Goal: Communication & Community: Answer question/provide support

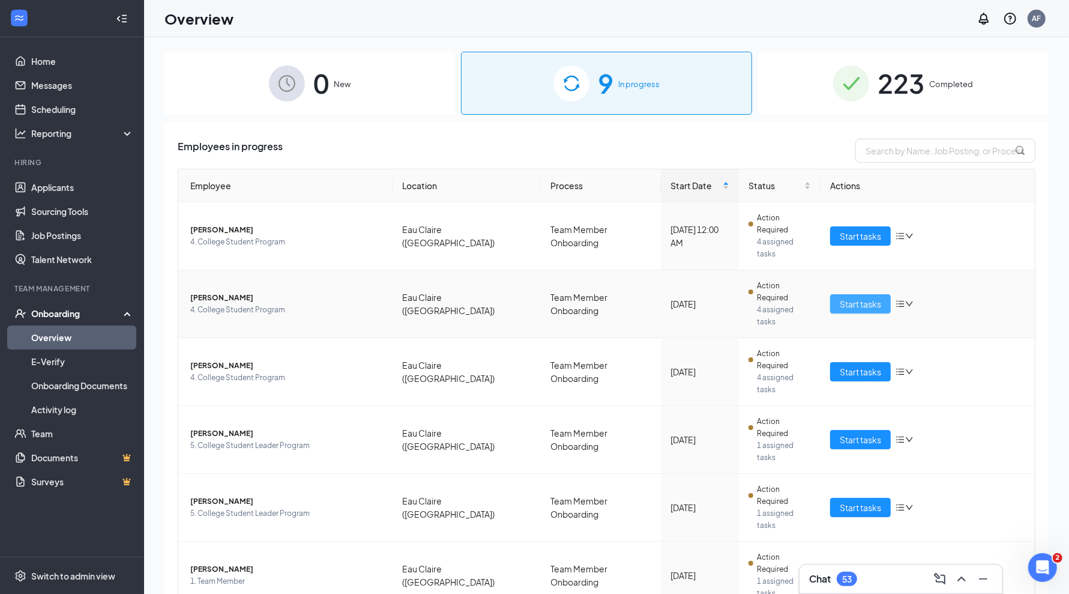
click at [853, 297] on span "Start tasks" at bounding box center [860, 303] width 41 height 13
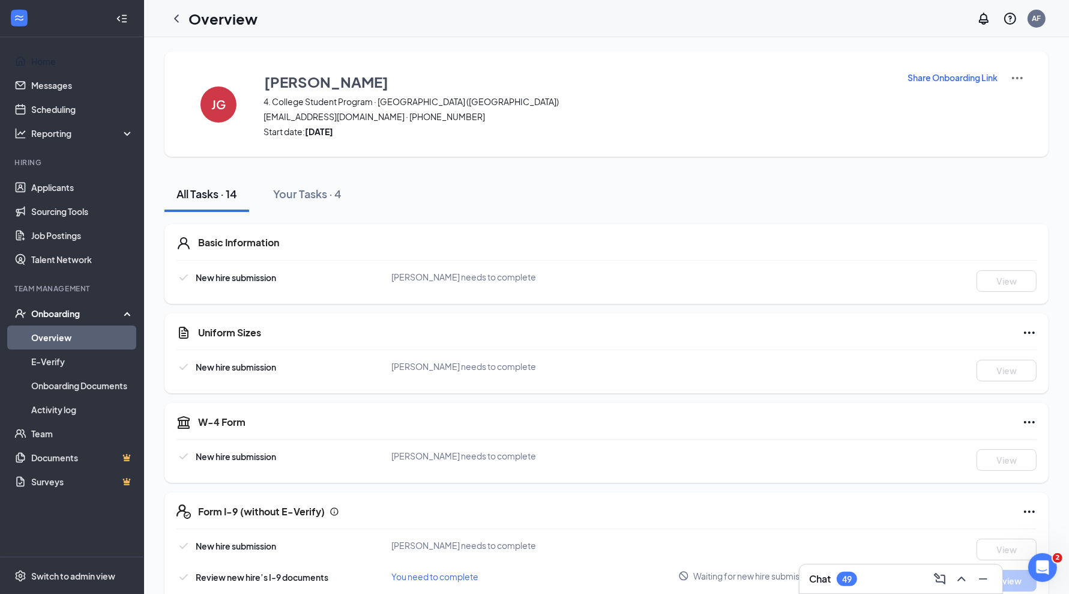
click at [47, 56] on link "Home" at bounding box center [82, 61] width 103 height 24
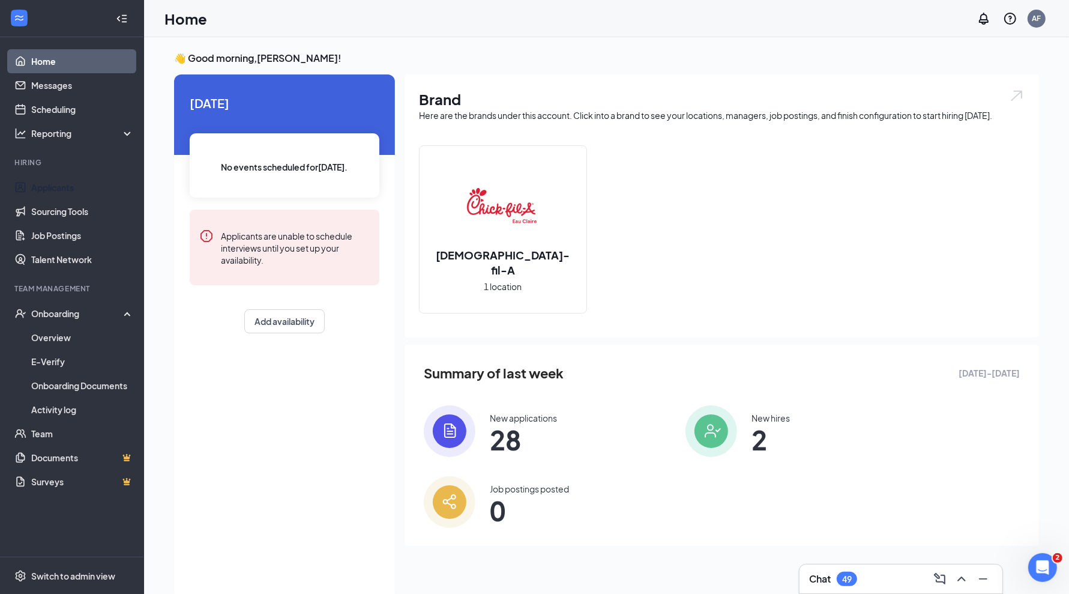
click at [65, 187] on link "Applicants" at bounding box center [82, 187] width 103 height 24
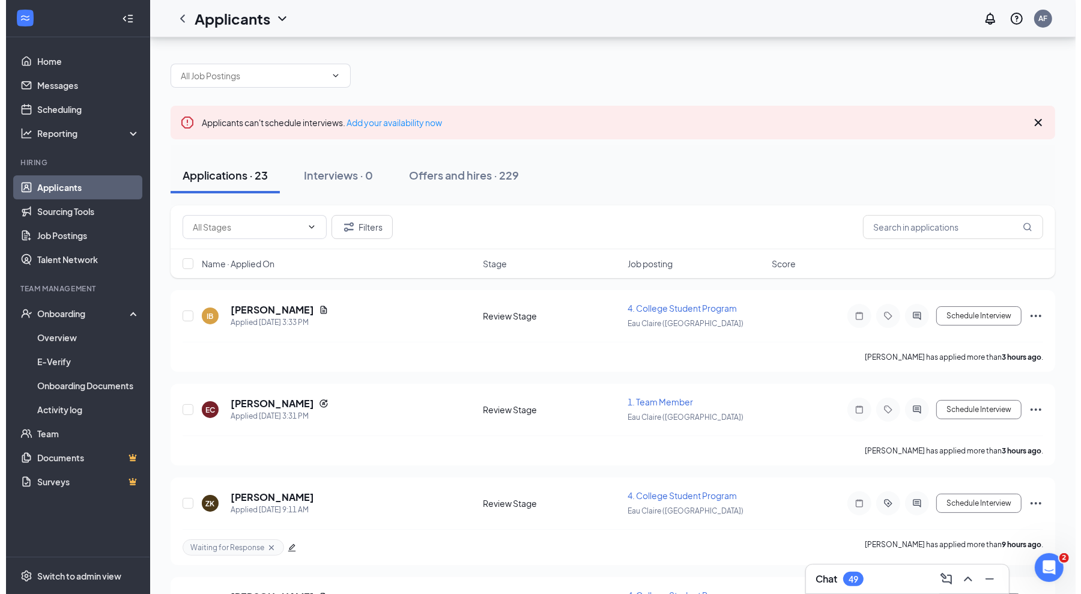
scroll to position [65, 0]
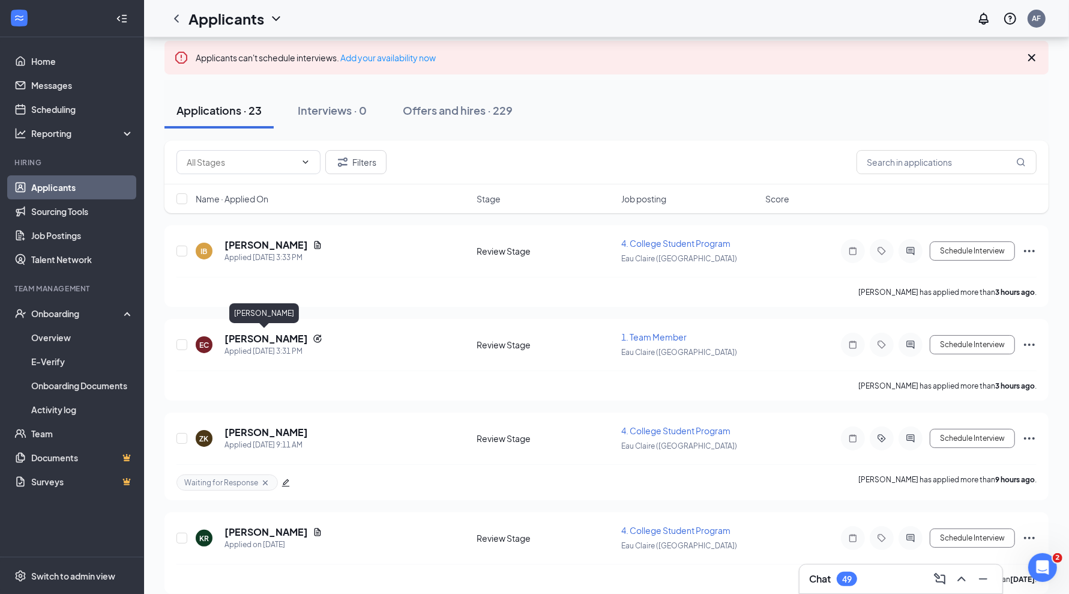
click at [278, 337] on h5 "[PERSON_NAME]" at bounding box center [266, 338] width 83 height 13
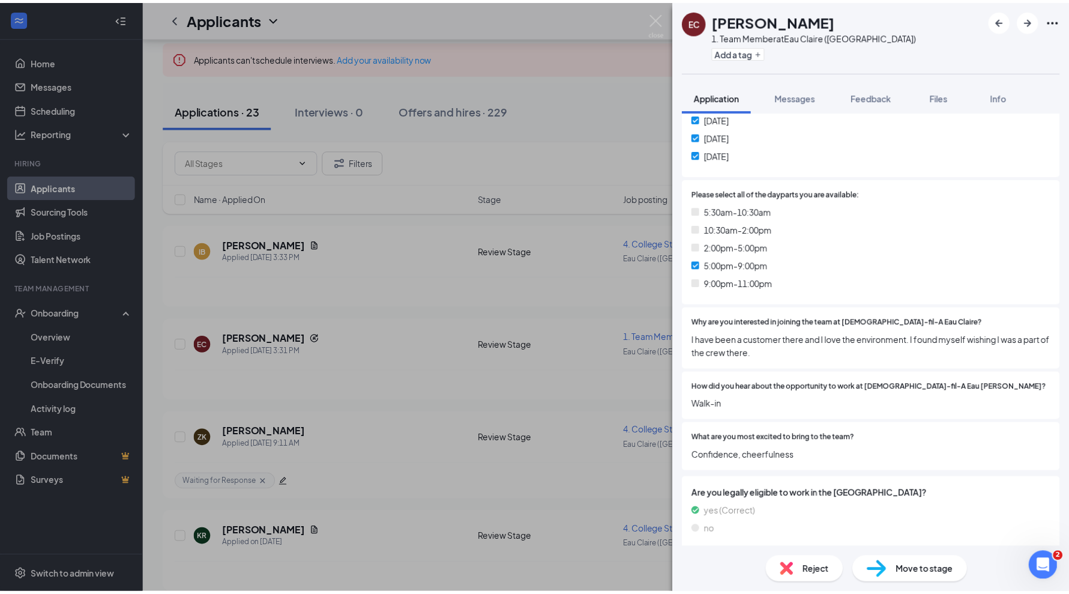
scroll to position [369, 0]
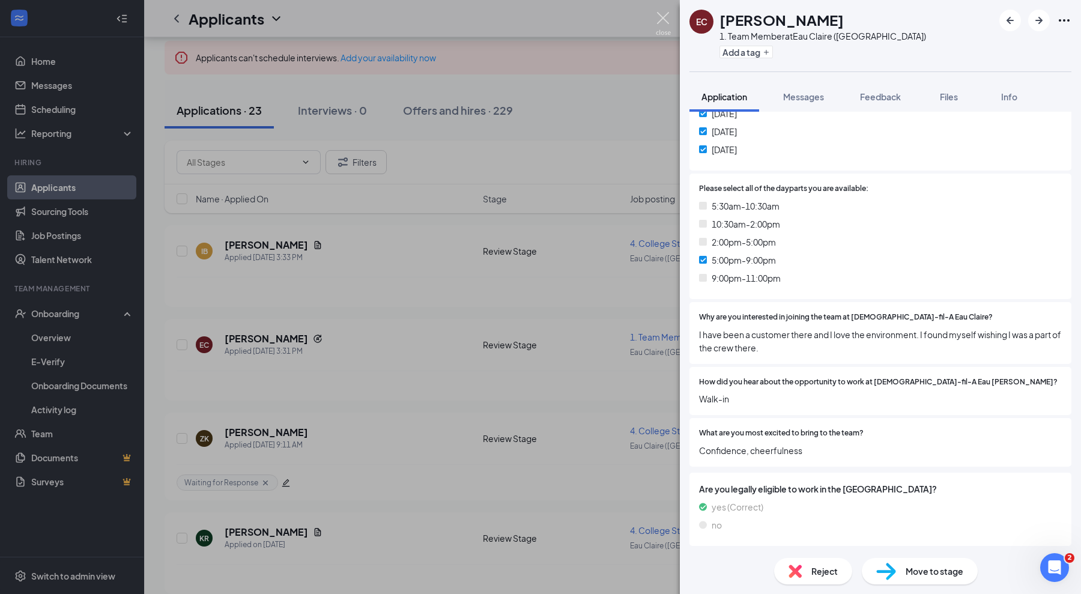
click at [663, 17] on img at bounding box center [663, 23] width 15 height 23
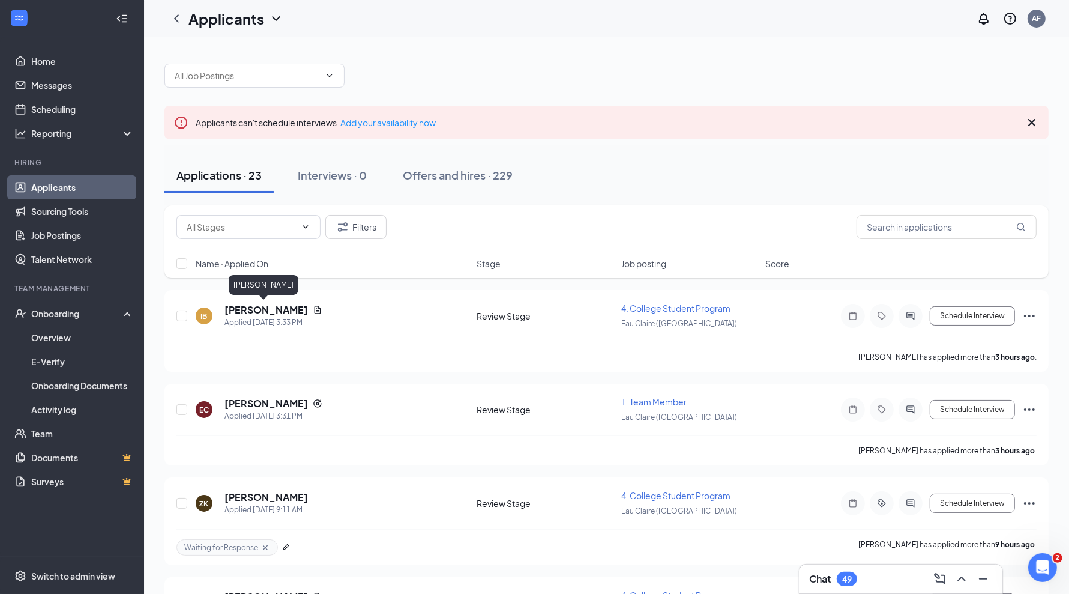
click at [268, 307] on h5 "[PERSON_NAME]" at bounding box center [266, 309] width 83 height 13
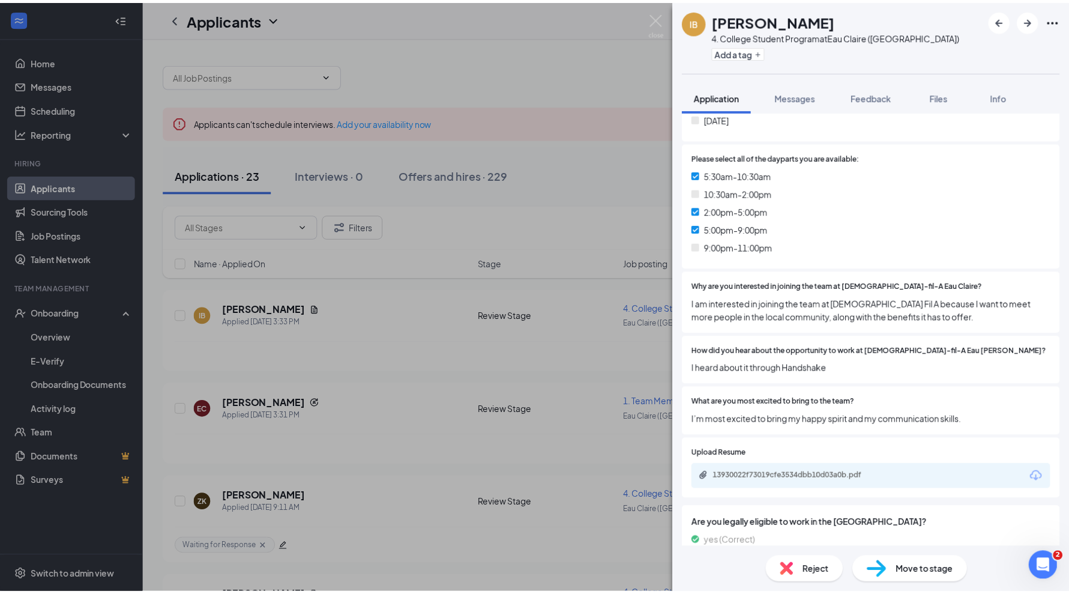
scroll to position [435, 0]
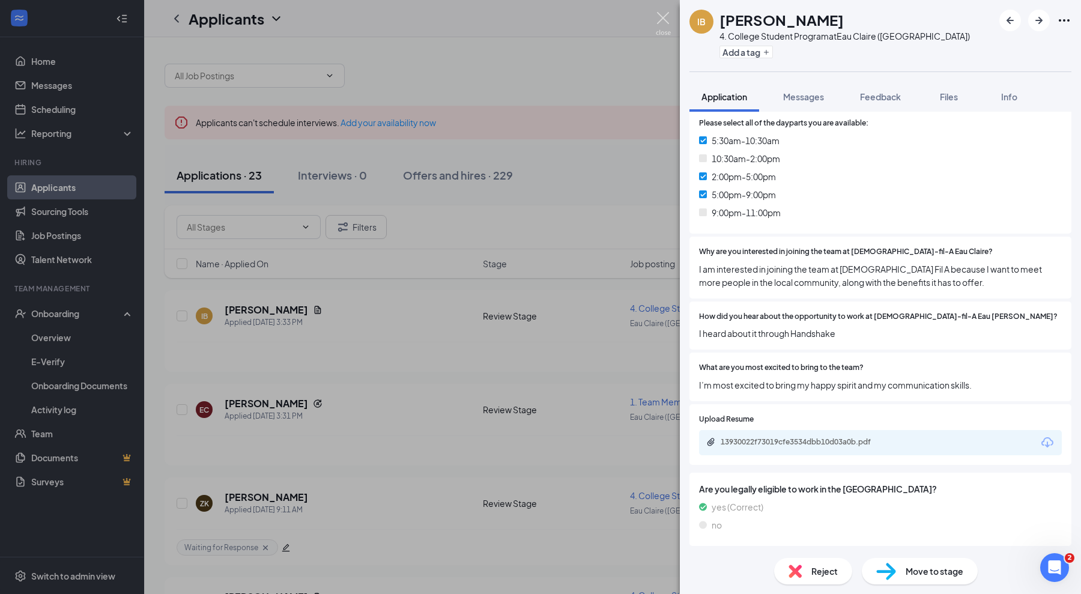
click at [668, 26] on img at bounding box center [663, 23] width 15 height 23
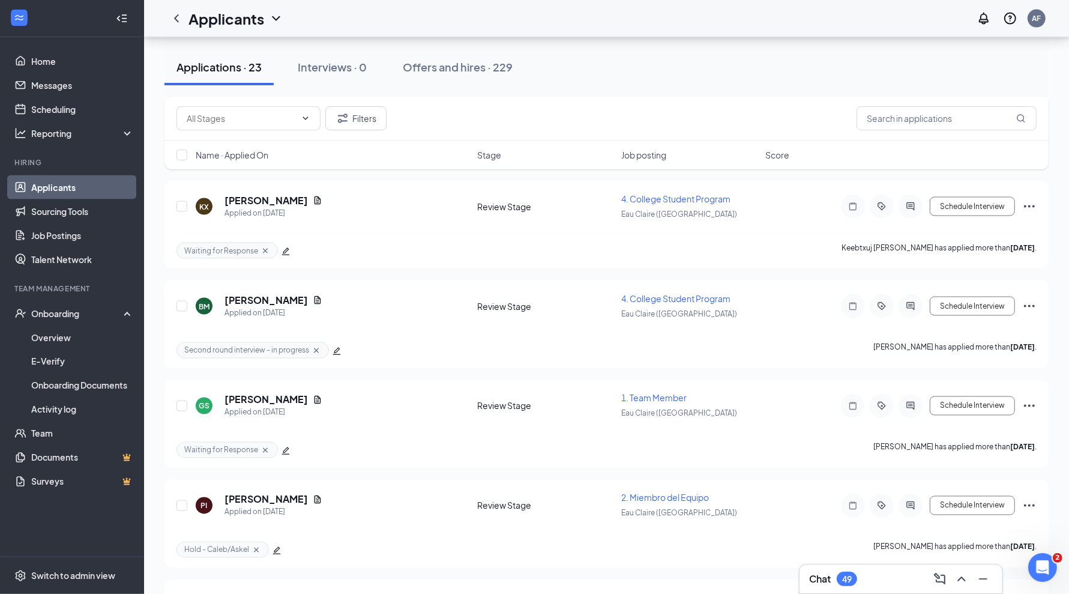
scroll to position [1946, 0]
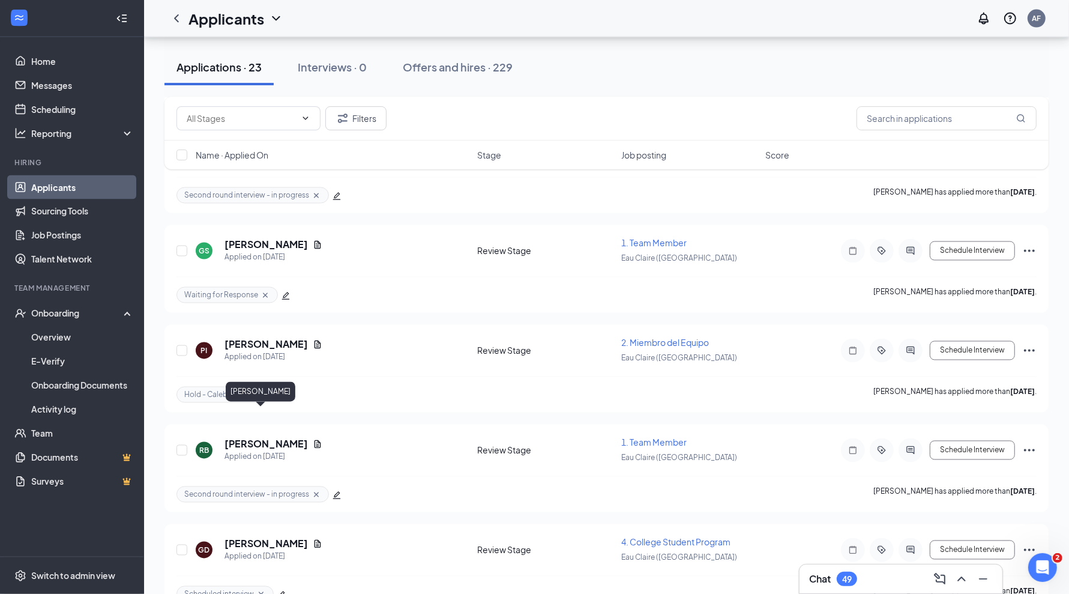
click at [255, 438] on h5 "[PERSON_NAME]" at bounding box center [266, 444] width 83 height 13
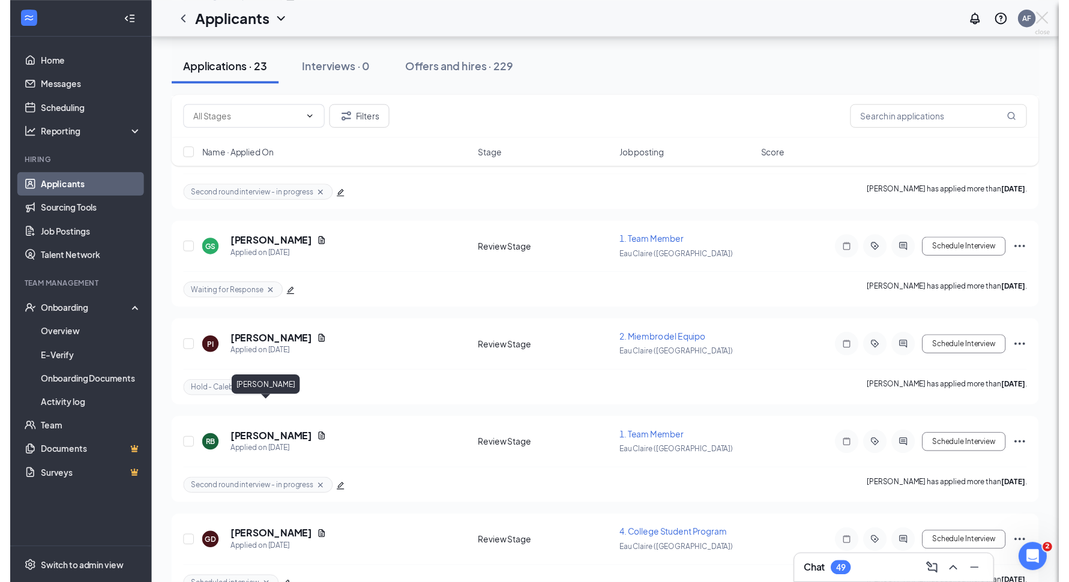
scroll to position [1934, 0]
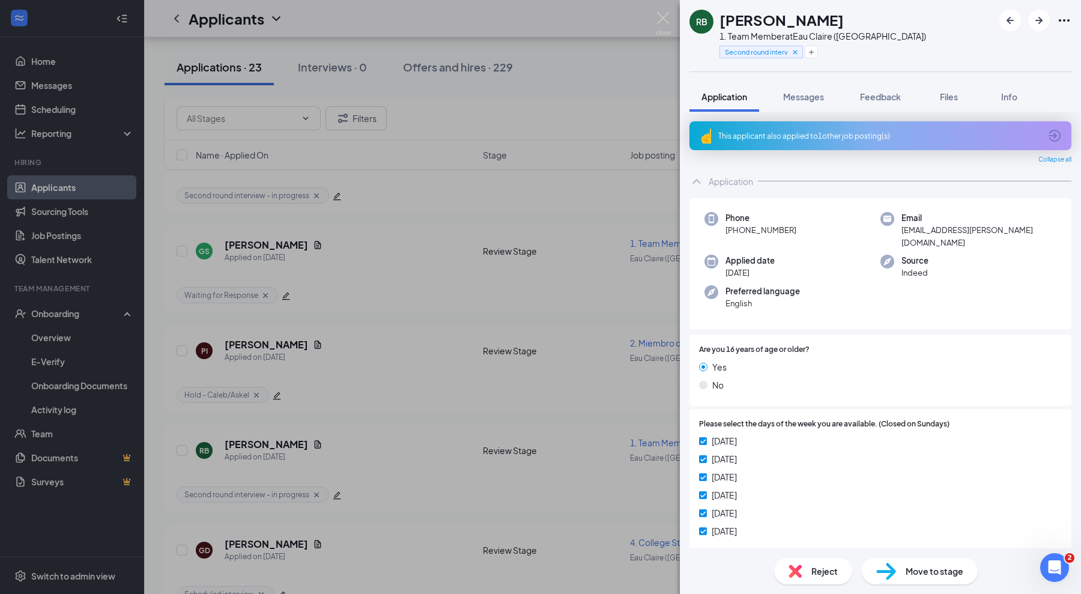
click at [820, 563] on div "Reject" at bounding box center [813, 571] width 78 height 26
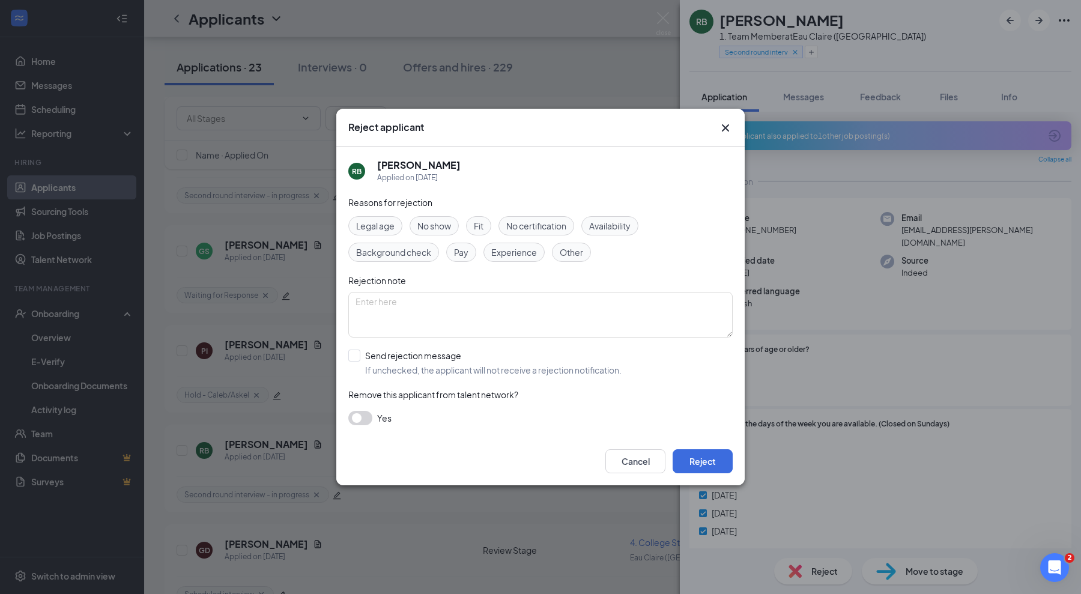
click at [475, 226] on span "Fit" at bounding box center [479, 225] width 10 height 13
click at [357, 357] on input "Send rejection message If unchecked, the applicant will not receive a rejection…" at bounding box center [484, 362] width 273 height 26
checkbox input "true"
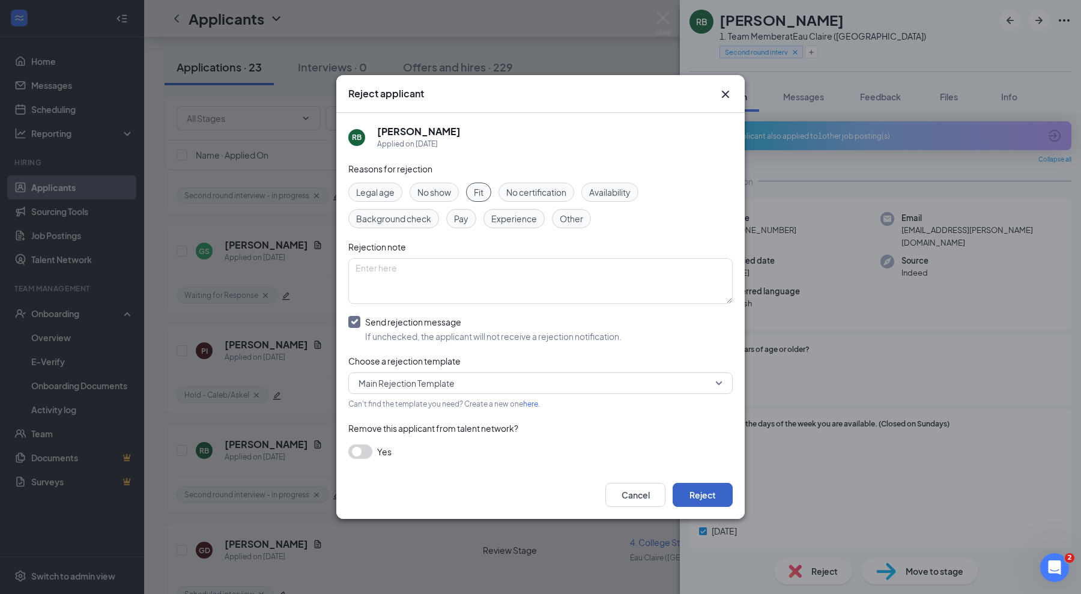
click at [694, 494] on button "Reject" at bounding box center [702, 495] width 60 height 24
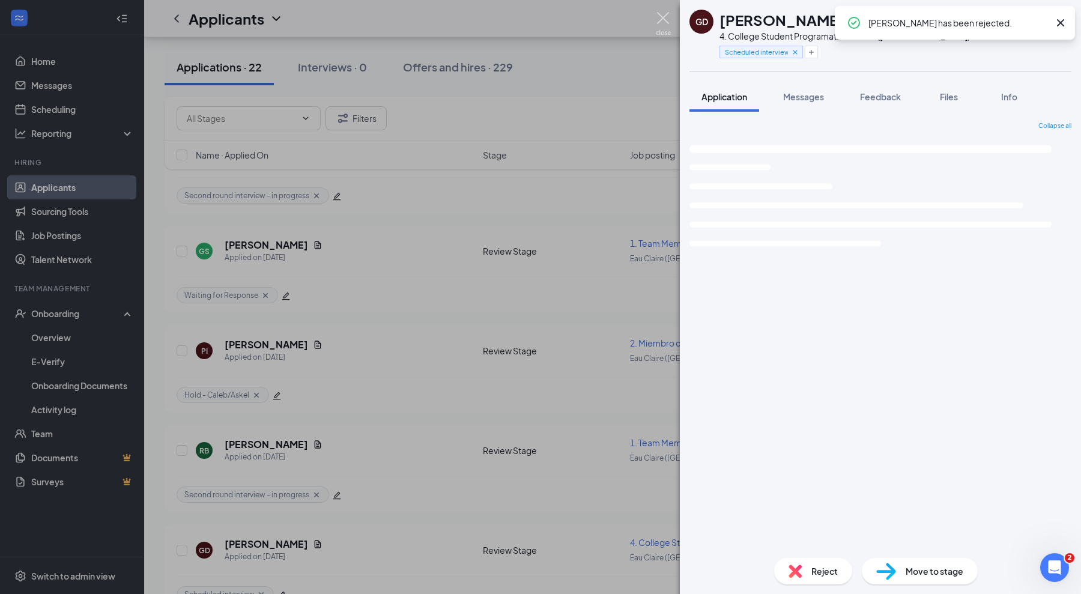
click at [658, 23] on img at bounding box center [663, 23] width 15 height 23
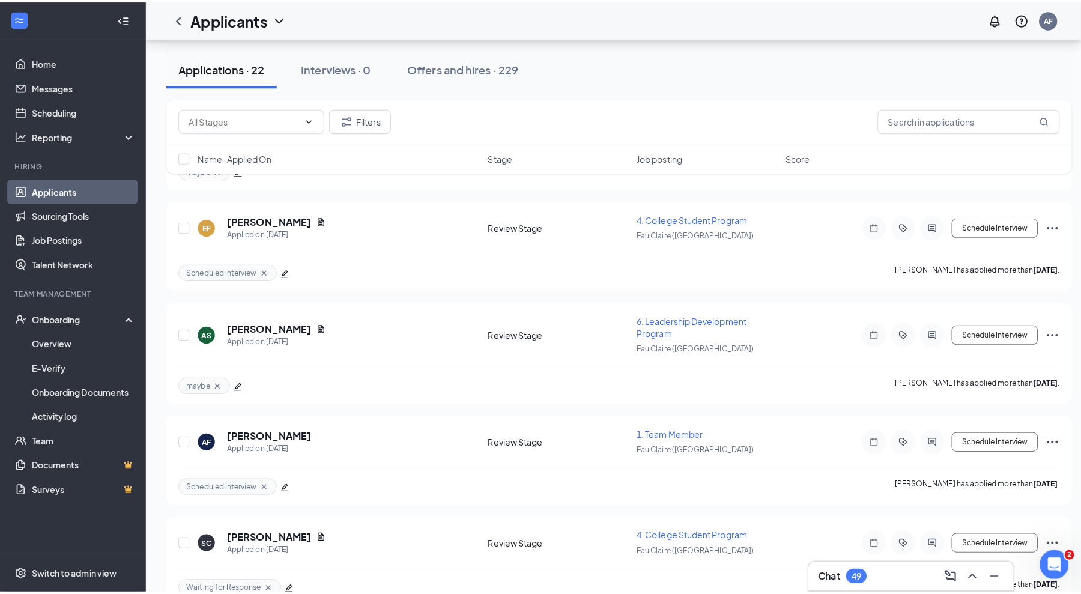
scroll to position [1150, 0]
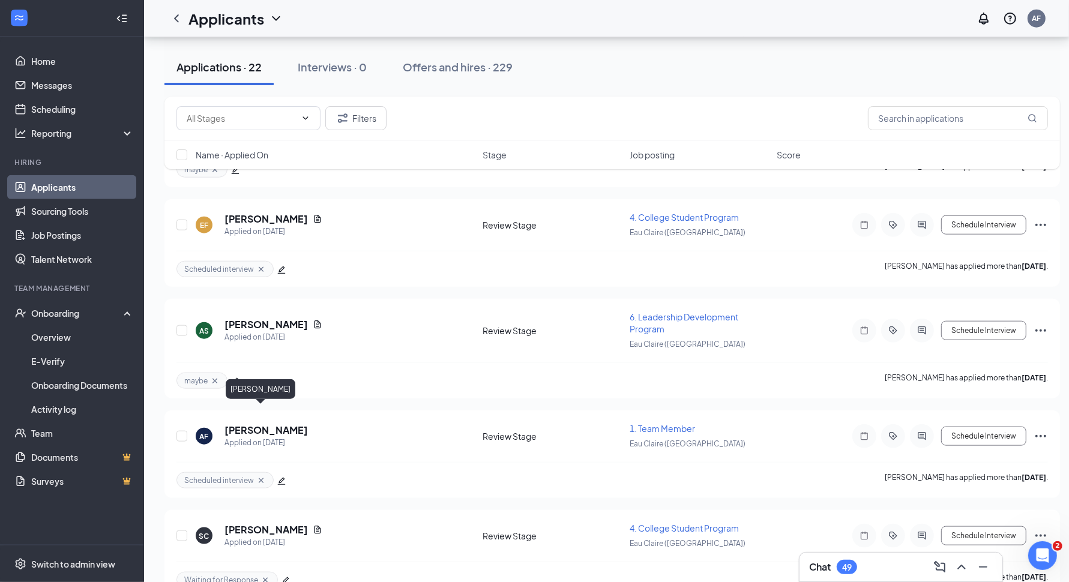
click at [239, 424] on h5 "[PERSON_NAME]" at bounding box center [266, 430] width 83 height 13
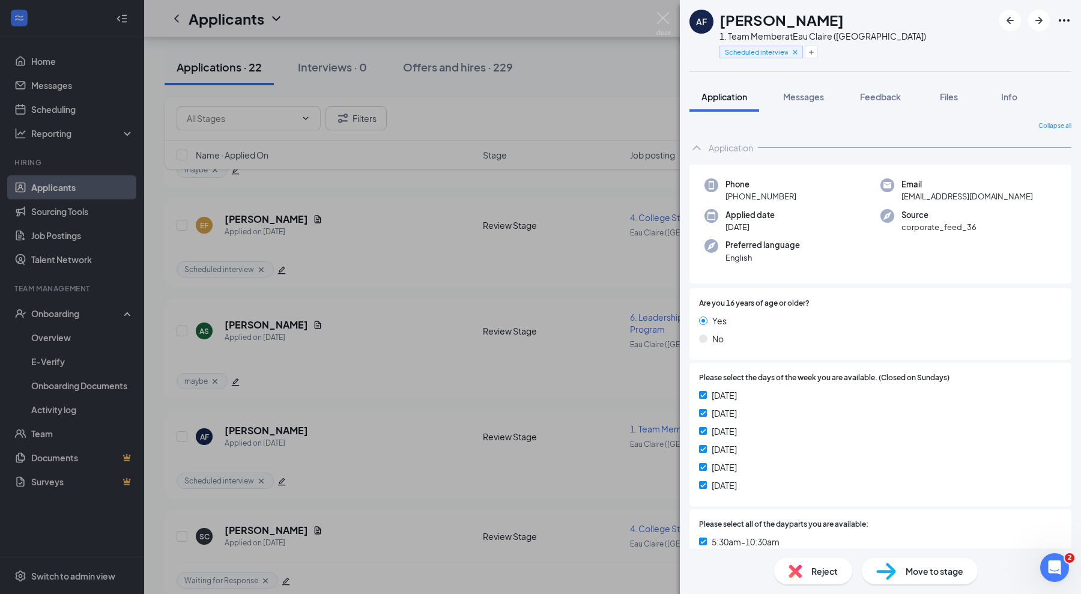
click at [794, 99] on span "Messages" at bounding box center [803, 96] width 41 height 11
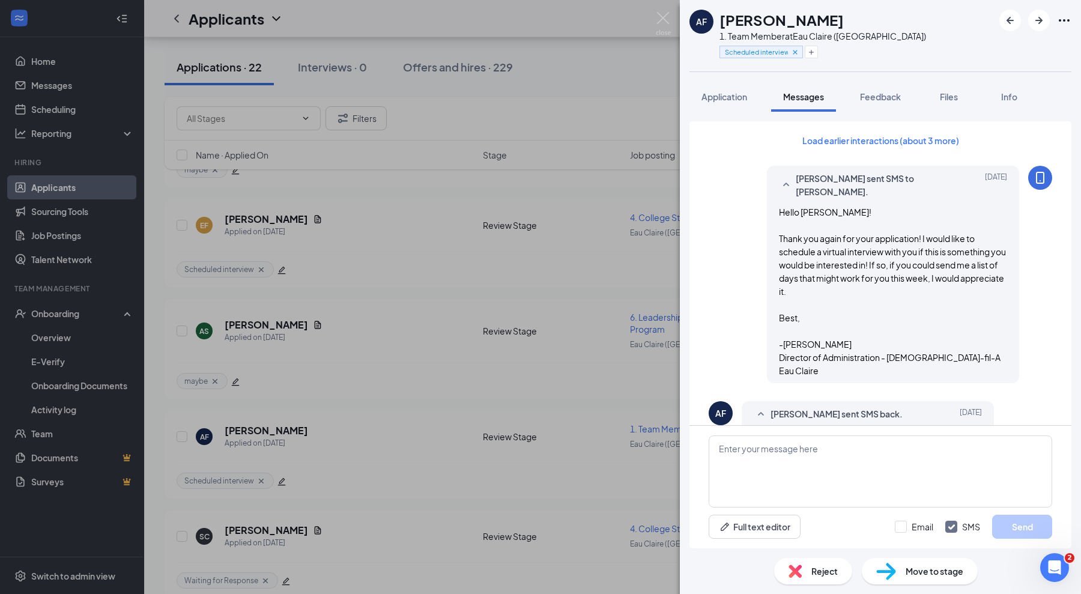
scroll to position [818, 0]
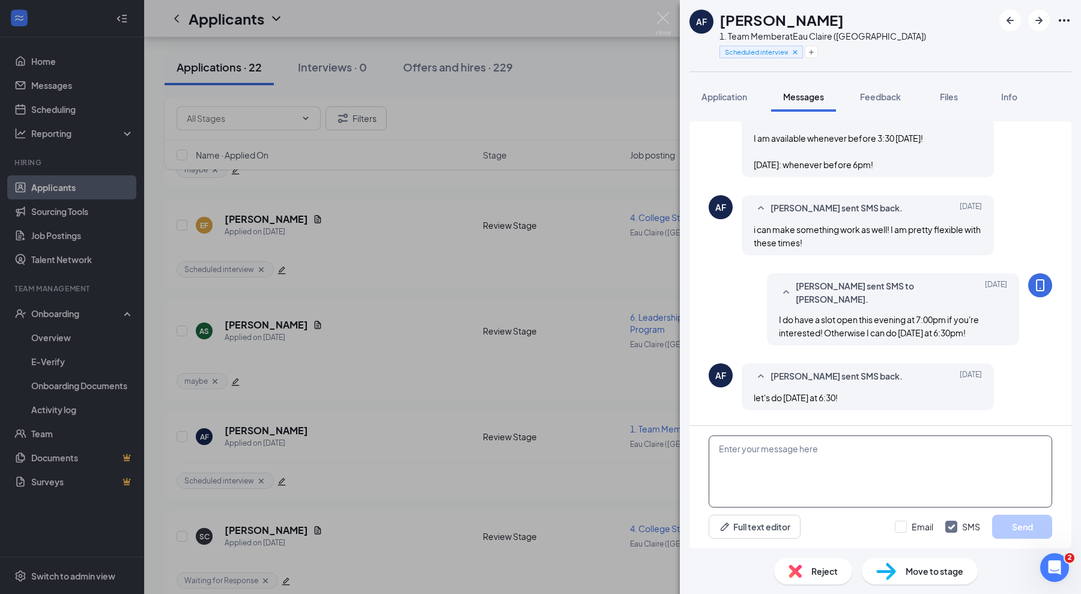
click at [778, 462] on textarea at bounding box center [880, 471] width 343 height 72
paste textarea "[URL][DOMAIN_NAME]"
type textarea "Hi [PERSON_NAME]! Here's the link we'll use at 6:30! [URL][DOMAIN_NAME]"
click at [1008, 519] on button "Send" at bounding box center [1022, 527] width 60 height 24
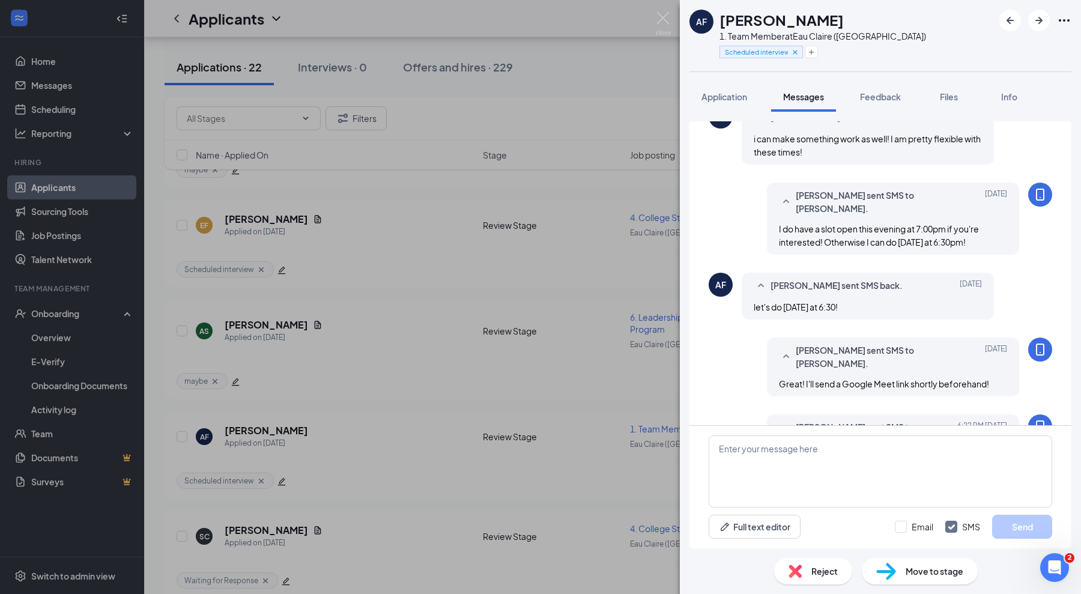
scroll to position [910, 0]
click at [733, 91] on div "Application" at bounding box center [724, 97] width 46 height 12
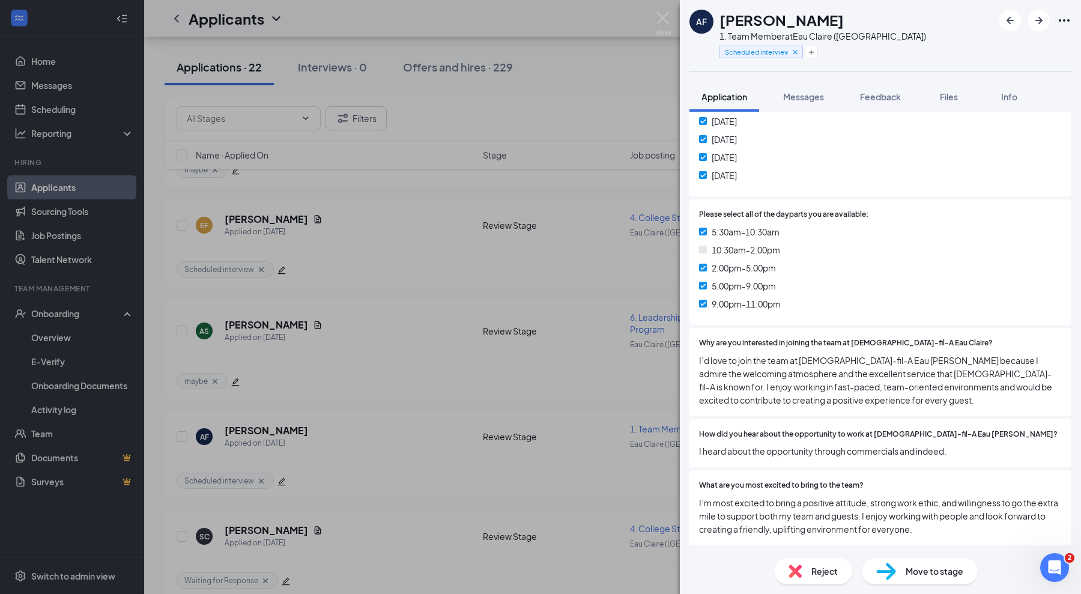
scroll to position [388, 0]
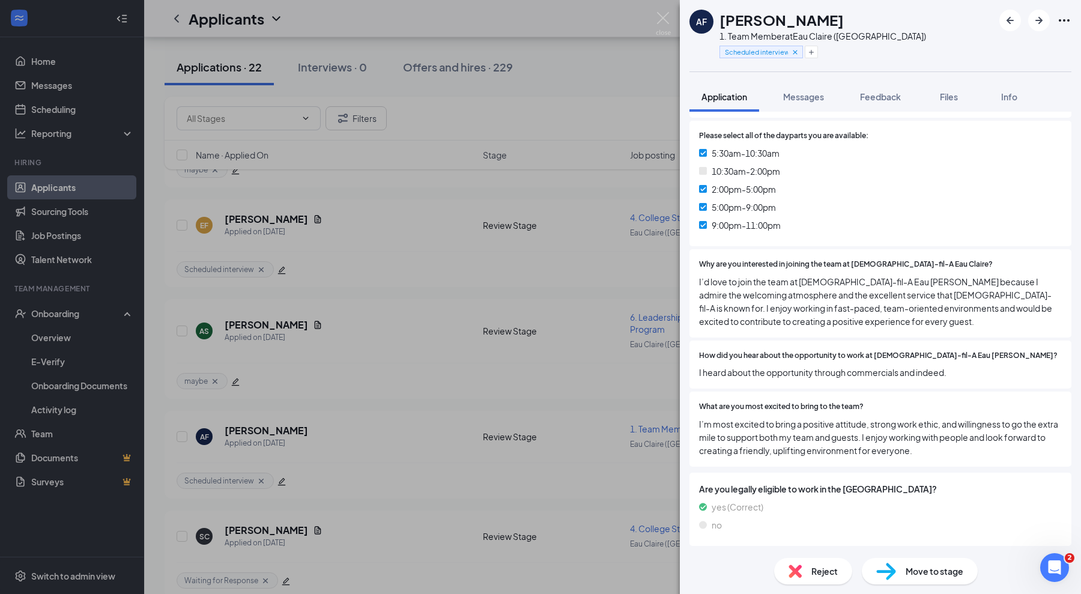
click at [793, 111] on div "Please select the days of the week you are available. (Closed on Sundays) [DATE…" at bounding box center [880, 46] width 382 height 144
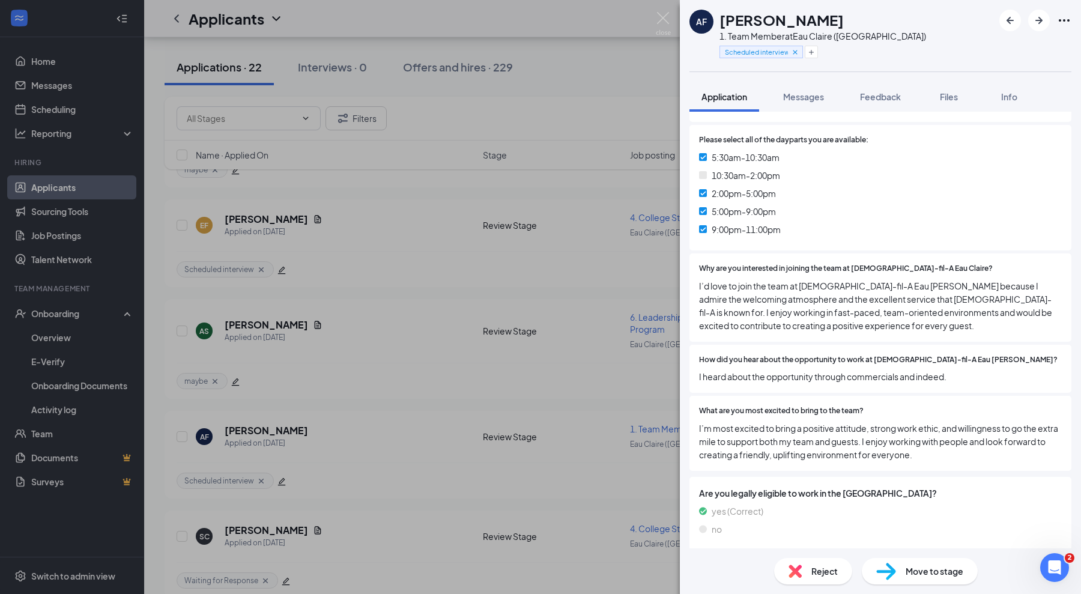
click at [792, 95] on span "Messages" at bounding box center [803, 96] width 41 height 11
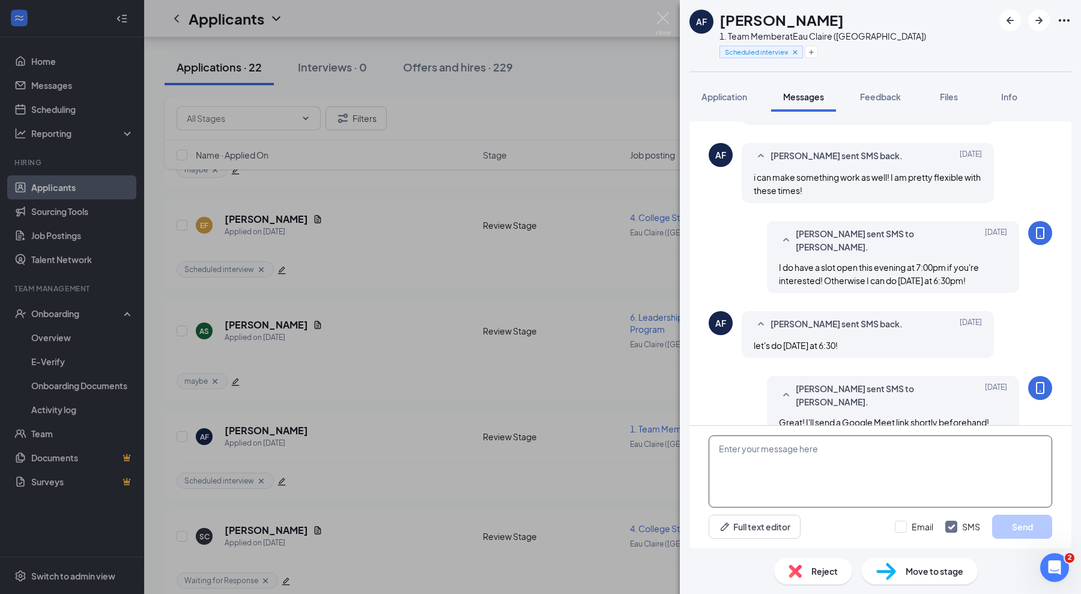
scroll to position [497, 0]
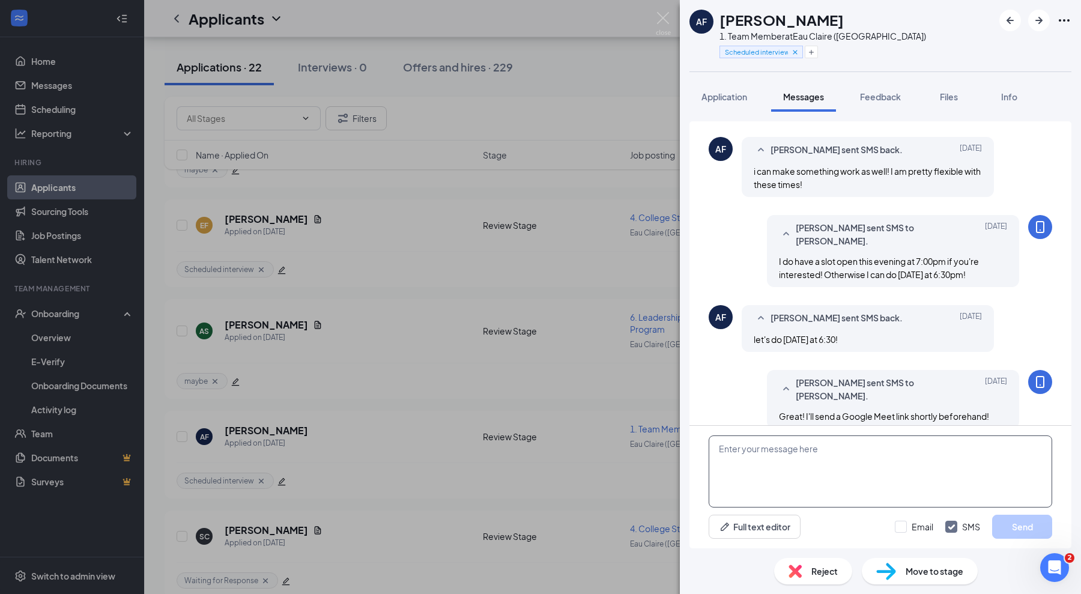
click at [775, 477] on textarea at bounding box center [880, 471] width 343 height 72
type textarea "Would 10:15 [DATE] work for you?"
click at [1026, 532] on button "Send" at bounding box center [1022, 527] width 60 height 24
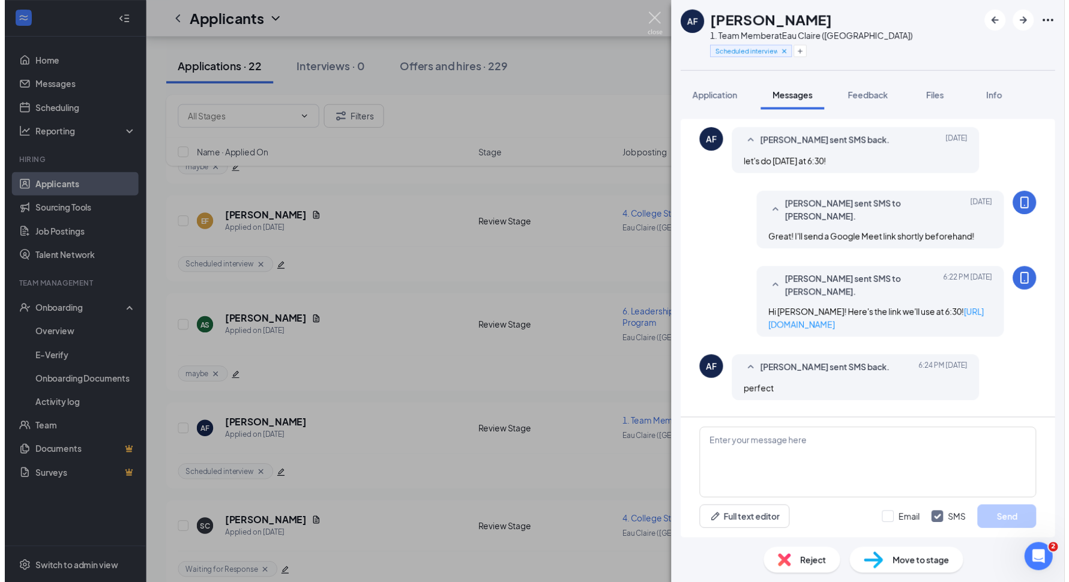
scroll to position [684, 0]
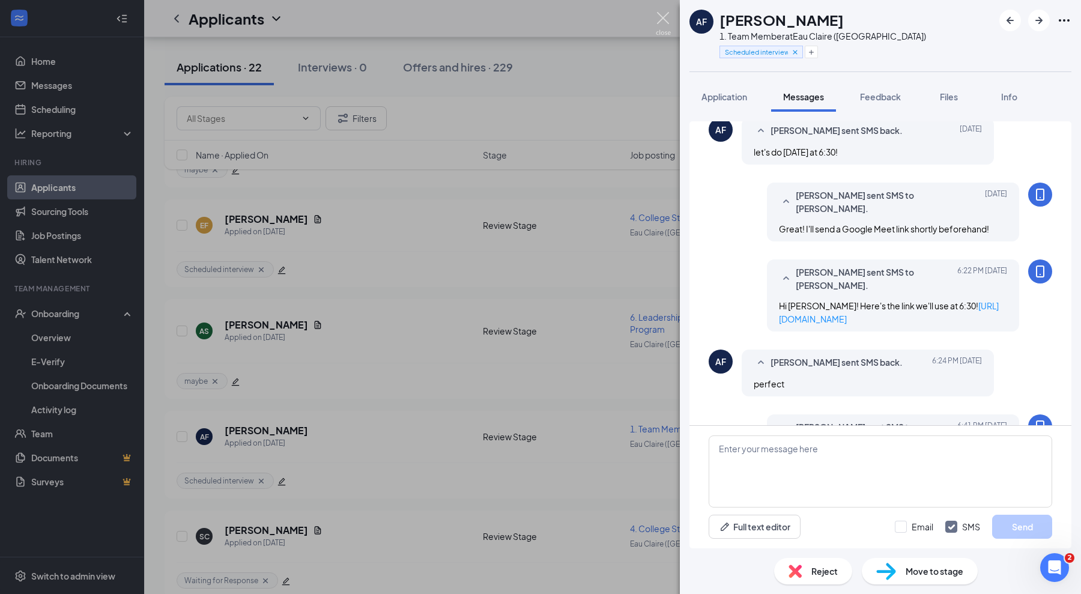
click at [656, 16] on img at bounding box center [663, 23] width 15 height 23
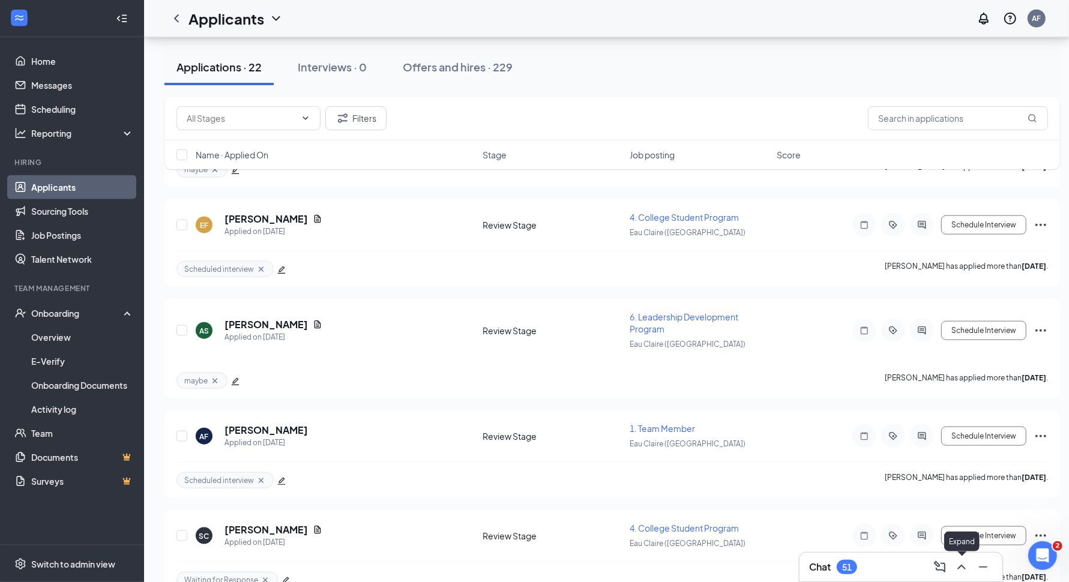
click at [965, 572] on icon "ChevronUp" at bounding box center [962, 567] width 14 height 14
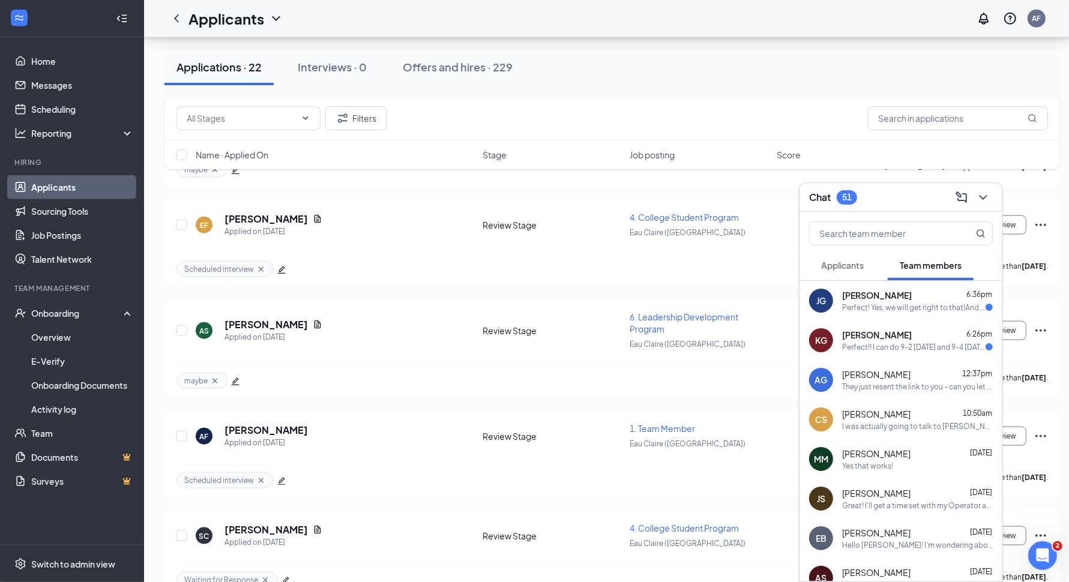
click at [898, 298] on span "[PERSON_NAME]" at bounding box center [877, 295] width 70 height 12
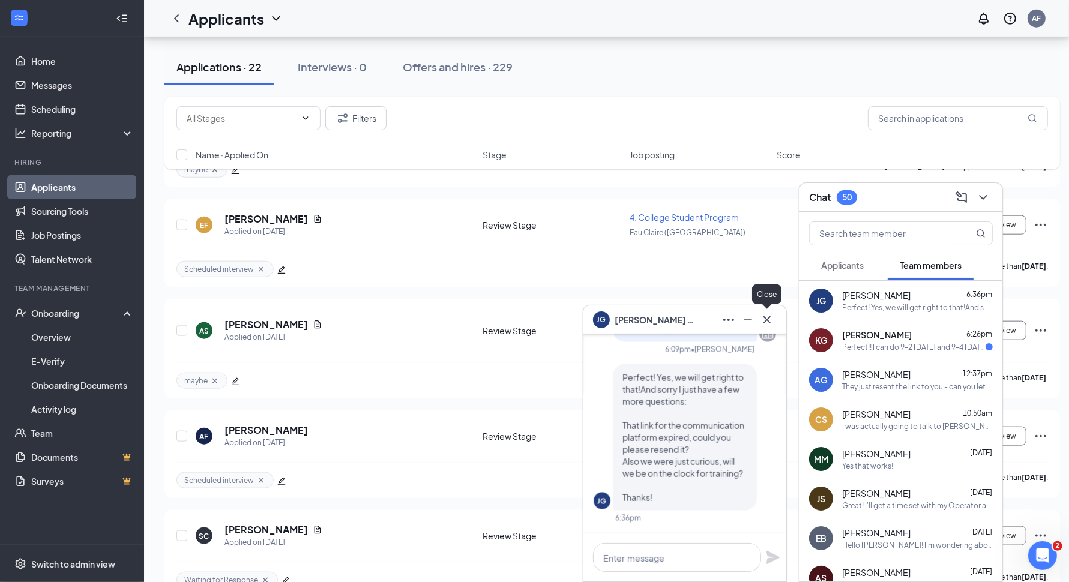
click at [769, 319] on icon "Cross" at bounding box center [767, 320] width 14 height 14
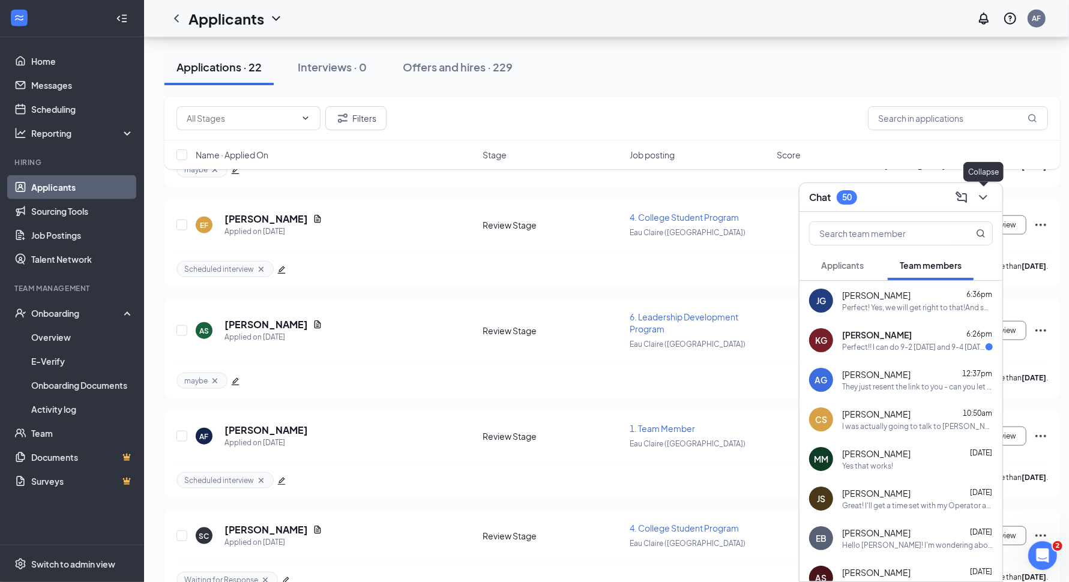
click at [979, 199] on icon "ChevronDown" at bounding box center [983, 197] width 14 height 14
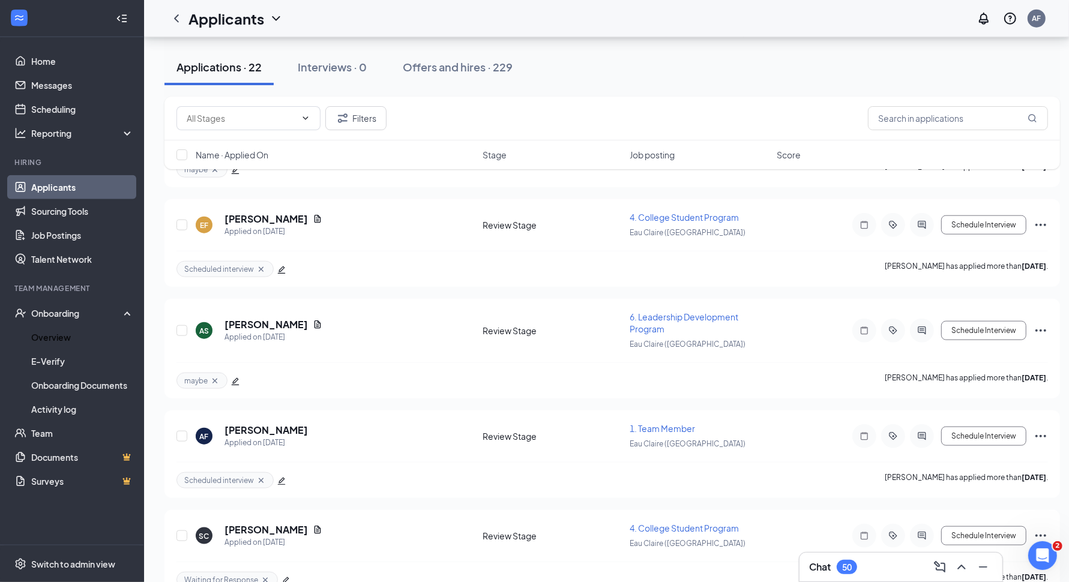
click at [69, 346] on link "Overview" at bounding box center [82, 337] width 103 height 24
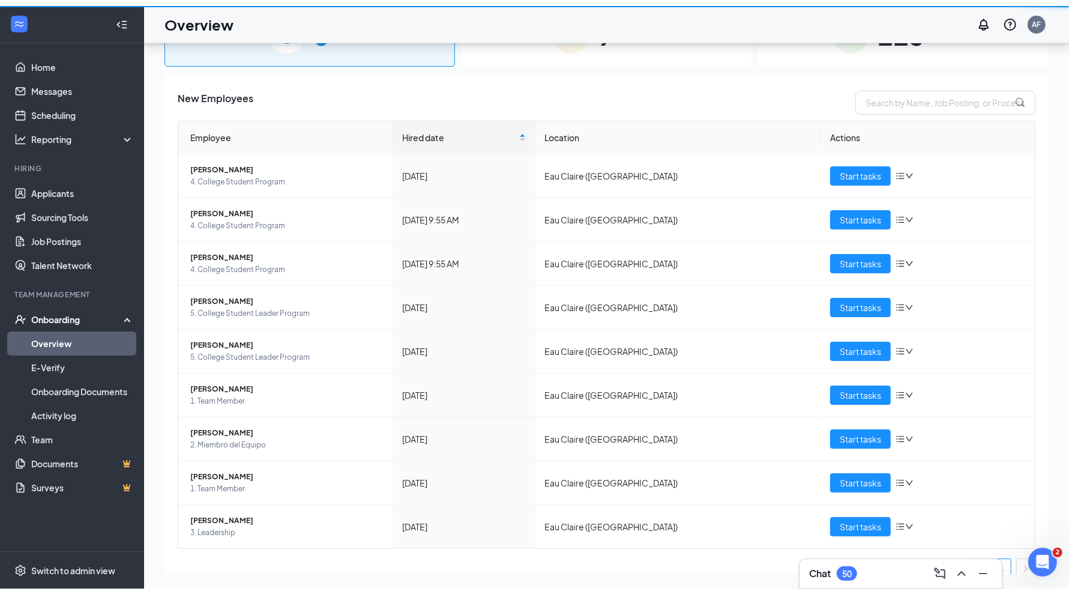
scroll to position [54, 0]
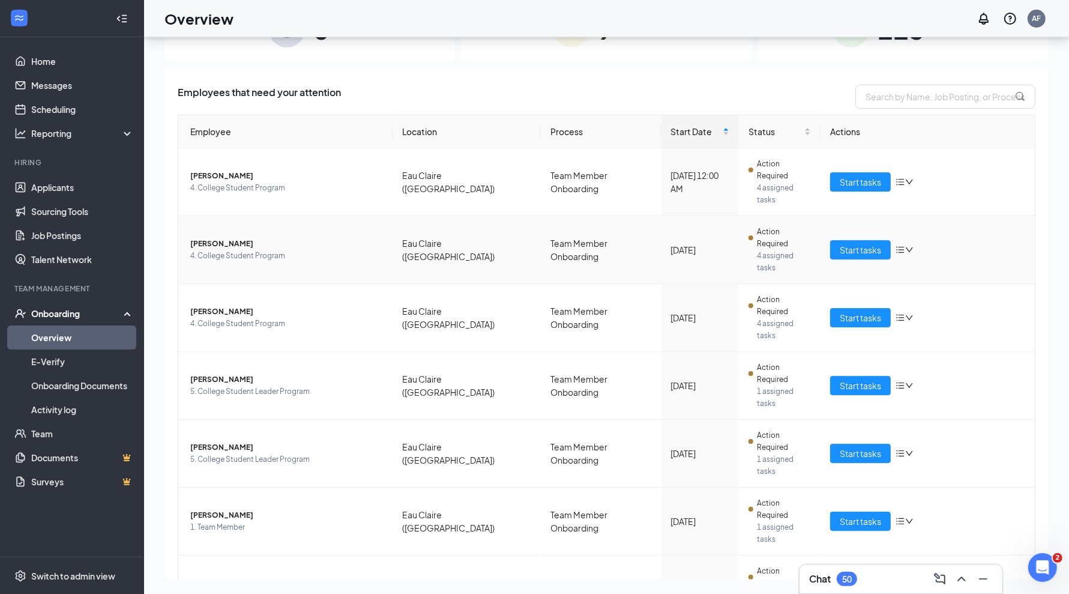
click at [896, 245] on icon "bars" at bounding box center [901, 250] width 10 height 10
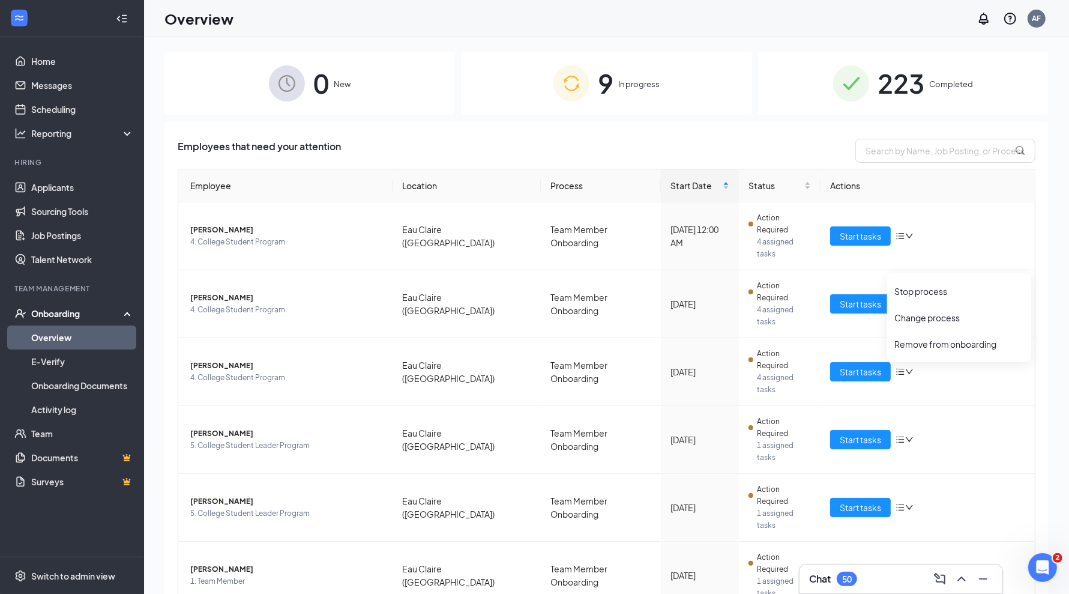
click at [406, 102] on div "0 New" at bounding box center [310, 83] width 291 height 63
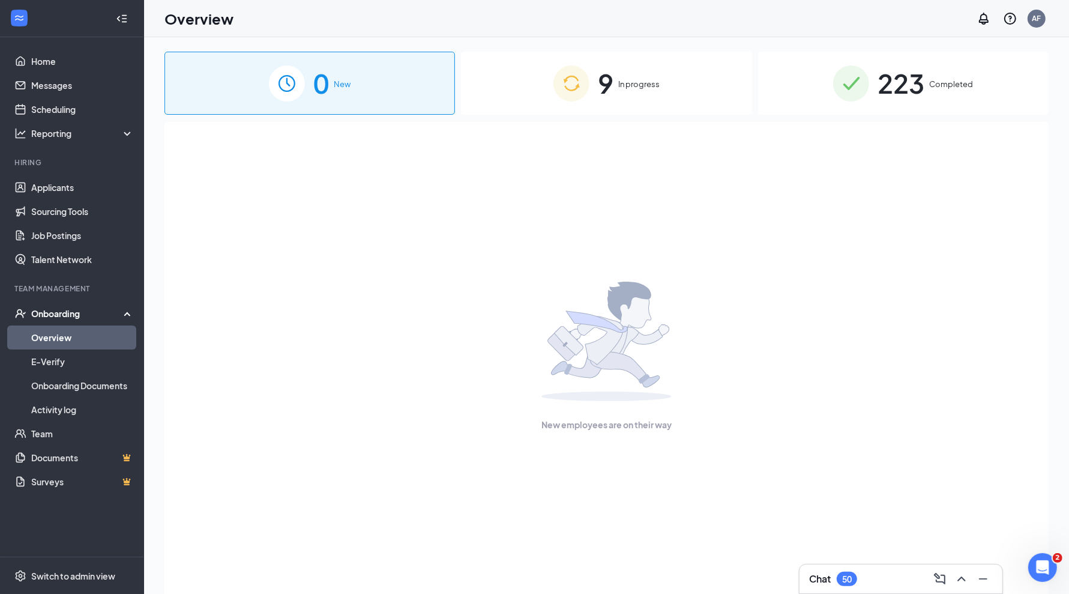
click at [560, 81] on img at bounding box center [572, 83] width 36 height 36
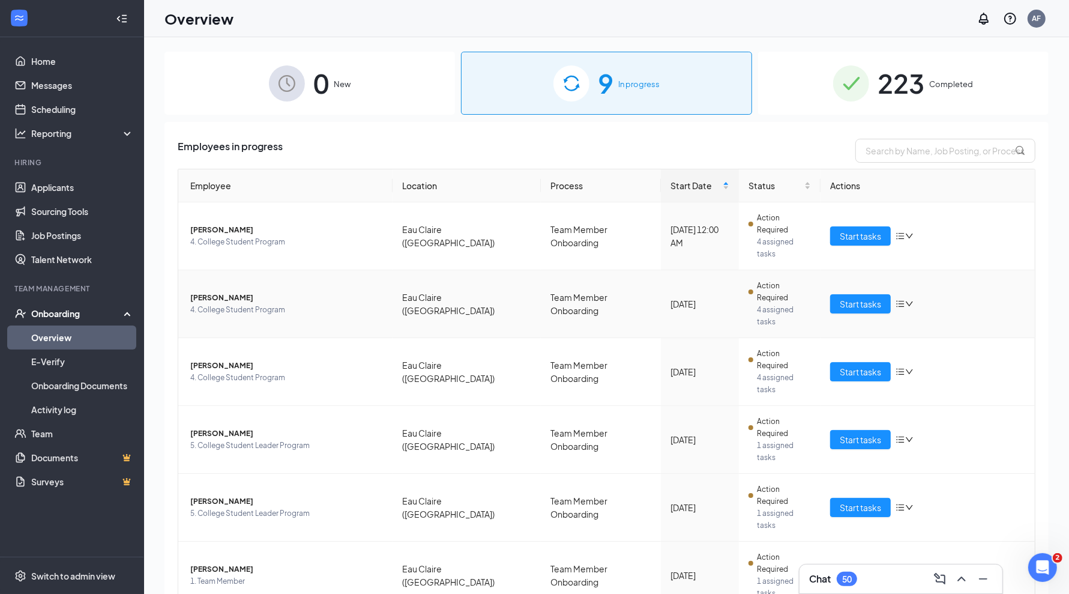
click at [897, 294] on div "Start tasks" at bounding box center [927, 303] width 195 height 19
click at [896, 299] on icon "bars" at bounding box center [901, 304] width 10 height 10
click at [927, 319] on div "Change process" at bounding box center [960, 318] width 130 height 12
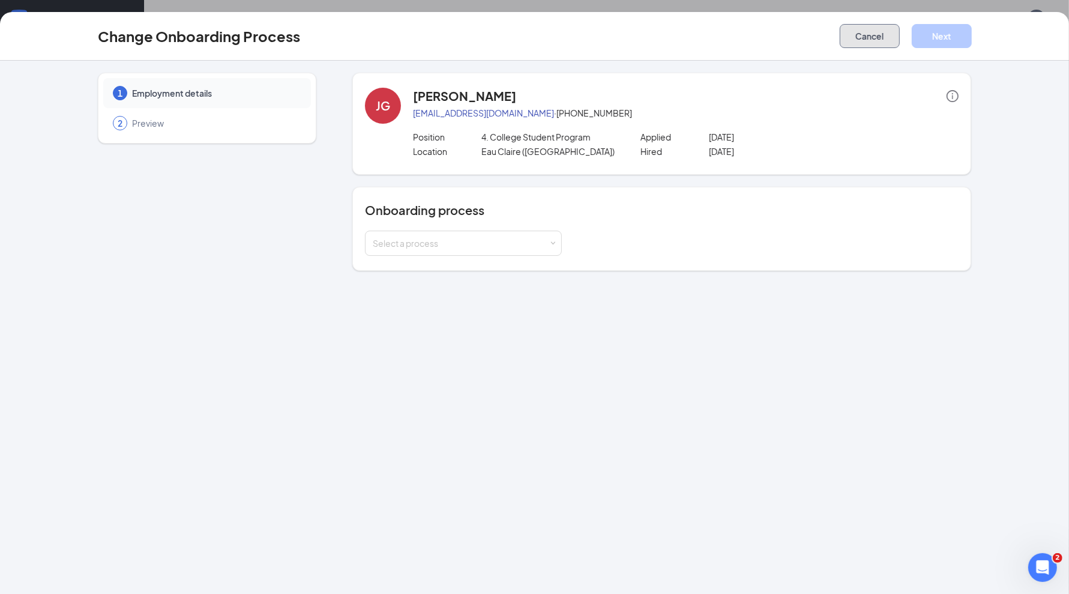
click at [869, 26] on button "Cancel" at bounding box center [870, 36] width 60 height 24
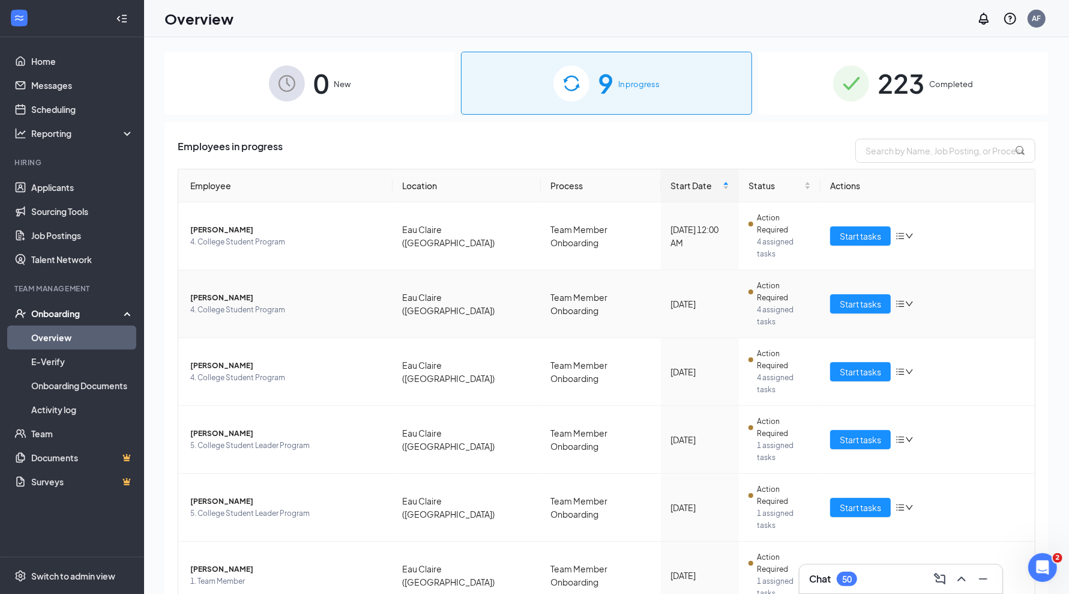
click at [218, 292] on span "[PERSON_NAME]" at bounding box center [286, 298] width 193 height 12
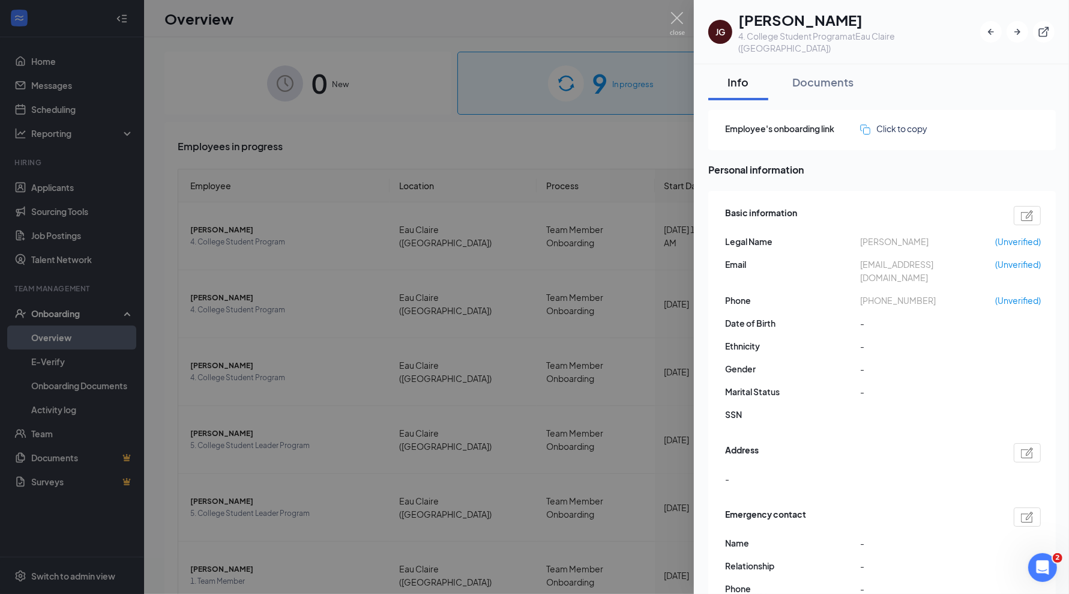
click at [907, 122] on div "Click to copy" at bounding box center [893, 128] width 67 height 13
click at [685, 16] on div at bounding box center [534, 297] width 1069 height 594
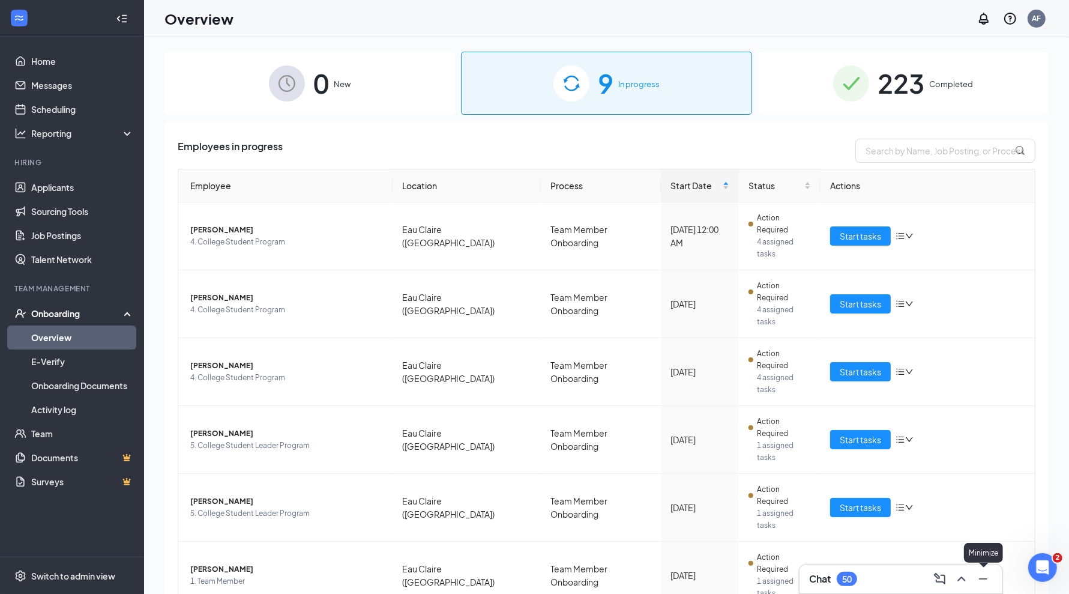
click at [964, 576] on icon "ChevronUp" at bounding box center [962, 579] width 14 height 14
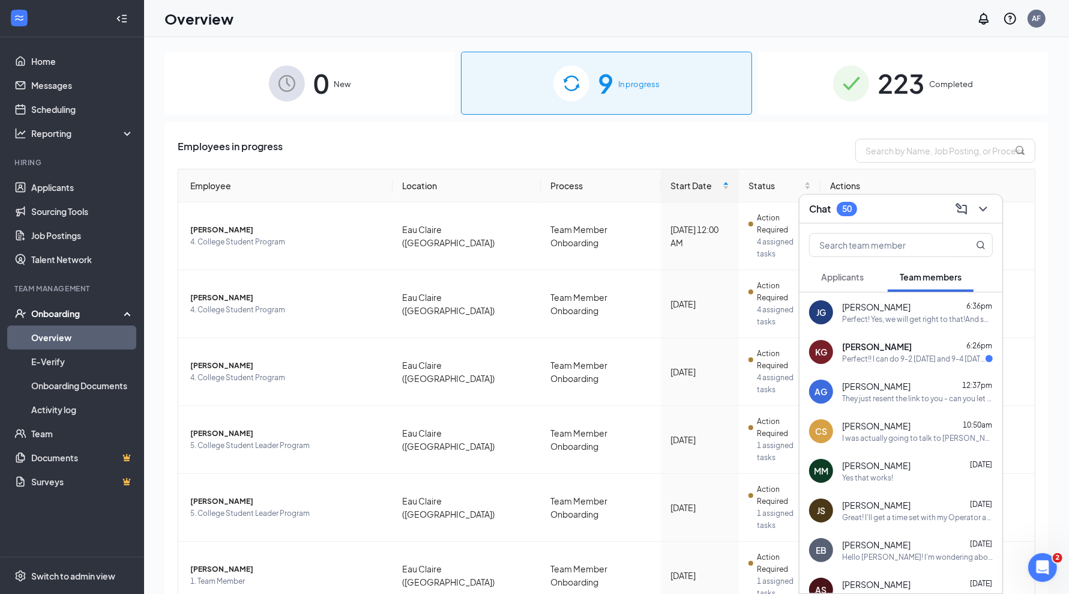
click at [869, 312] on div "[PERSON_NAME] 6:36pm Perfect! Yes, we will get right to that!And sorry I just h…" at bounding box center [917, 312] width 151 height 23
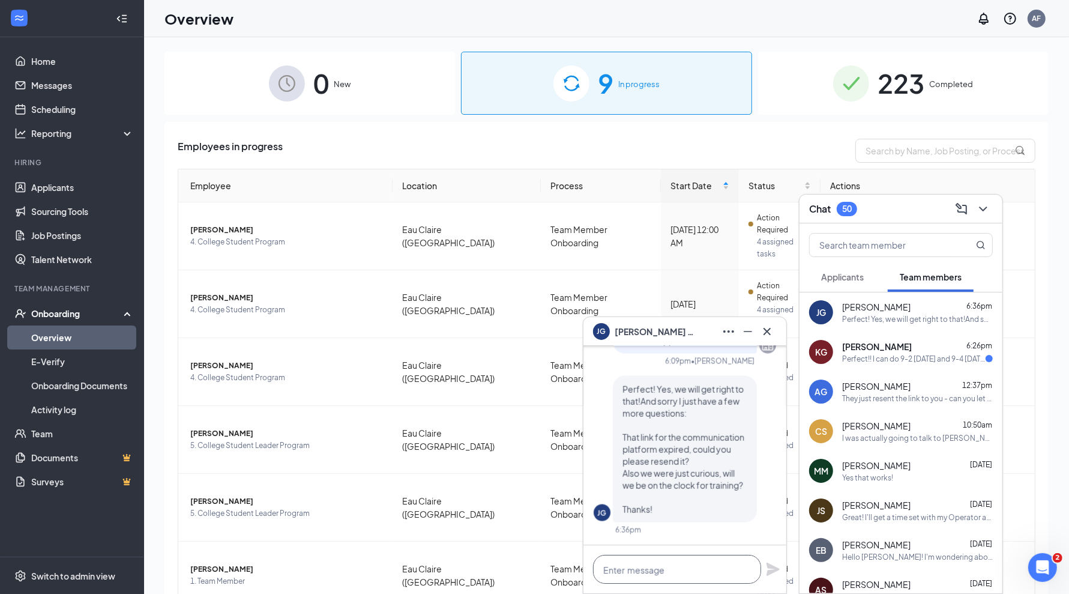
click at [666, 564] on textarea at bounding box center [677, 569] width 168 height 29
paste textarea "[URL][DOMAIN_NAME]"
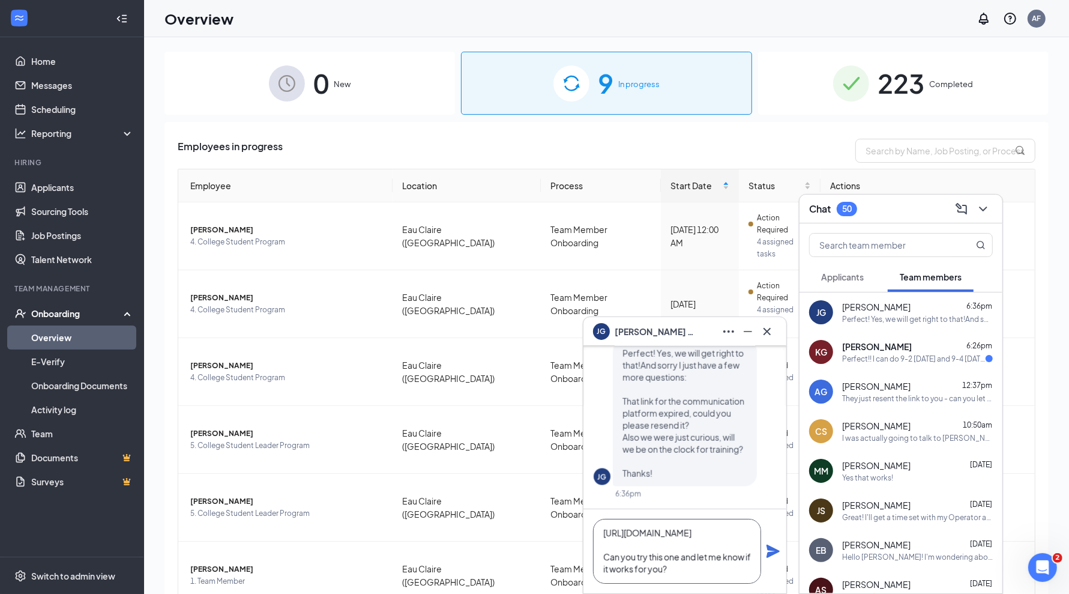
scroll to position [36, 0]
type textarea "[URL][DOMAIN_NAME] Can you try this one and let me know if it works for you?"
click at [772, 548] on icon "Plane" at bounding box center [773, 551] width 13 height 13
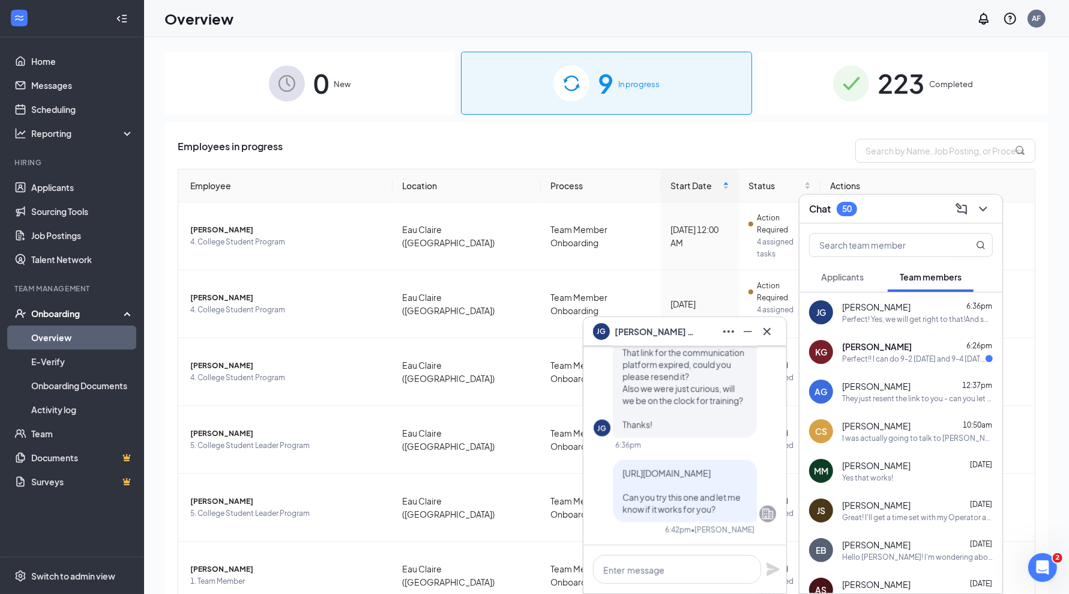
scroll to position [54, 0]
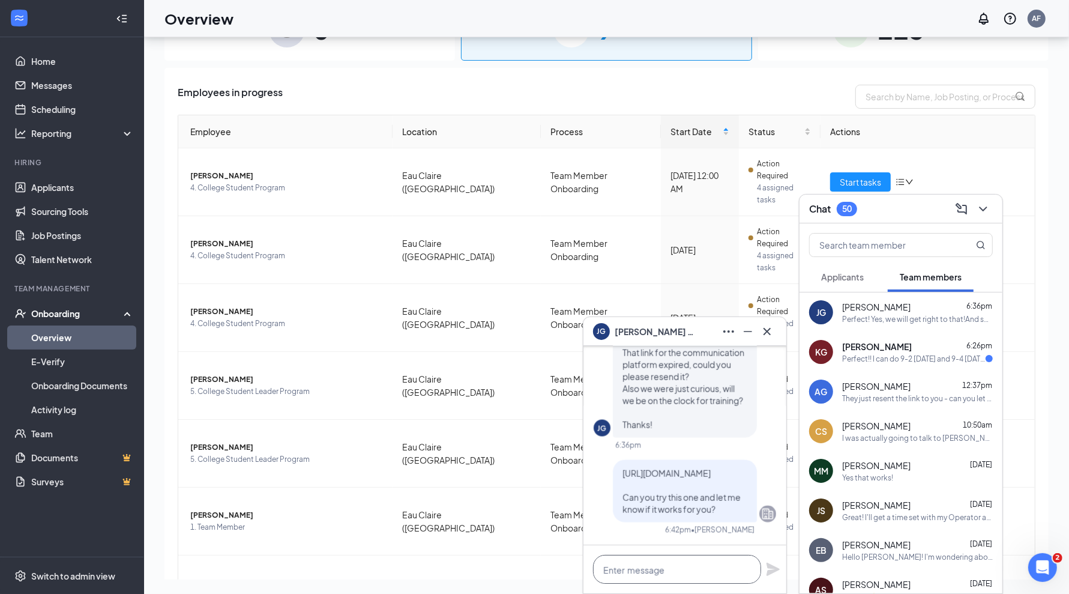
click at [643, 565] on textarea at bounding box center [677, 569] width 168 height 29
type textarea "a"
type textarea "And yes! All training is paid."
click at [766, 570] on icon "Plane" at bounding box center [773, 569] width 14 height 14
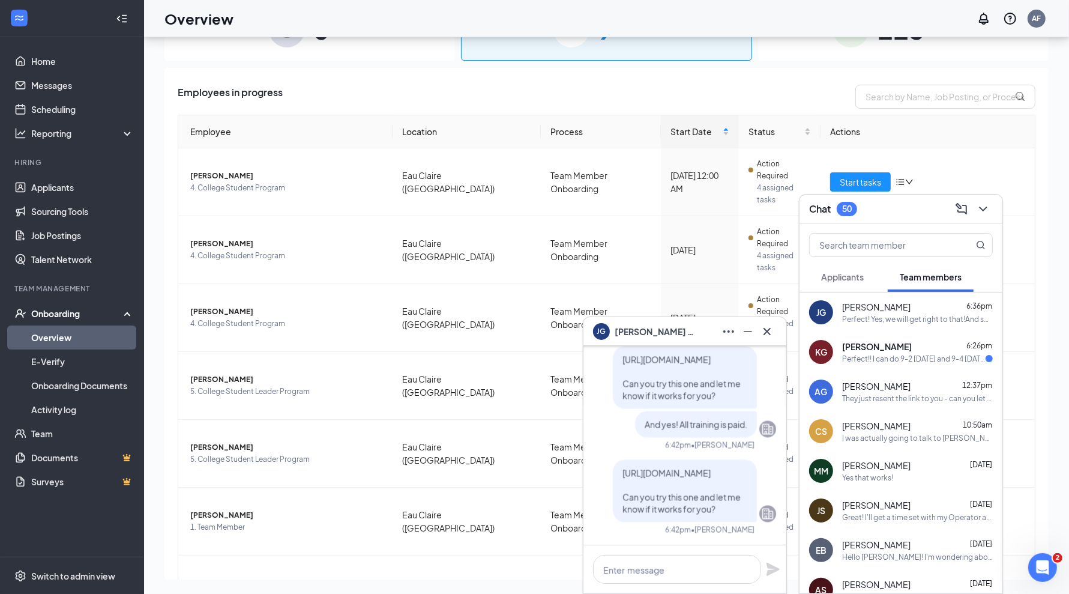
click at [880, 357] on div "Perfect!! I can do 9-2 [DATE] and 9-4 [DATE]!" at bounding box center [914, 359] width 144 height 10
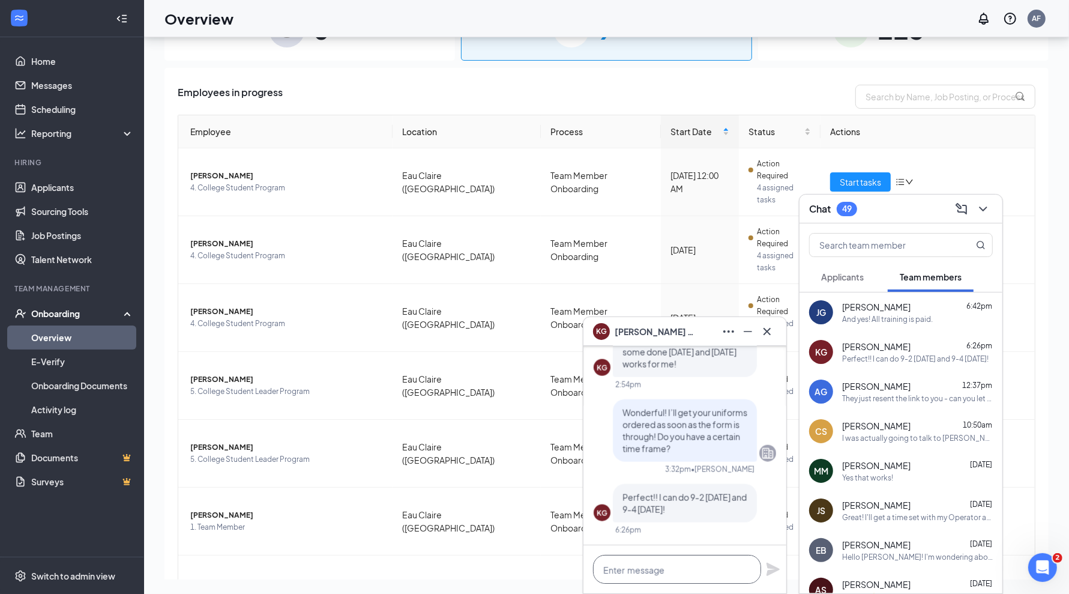
click at [678, 560] on textarea at bounding box center [677, 569] width 168 height 29
click at [987, 206] on icon "ChevronDown" at bounding box center [983, 209] width 14 height 14
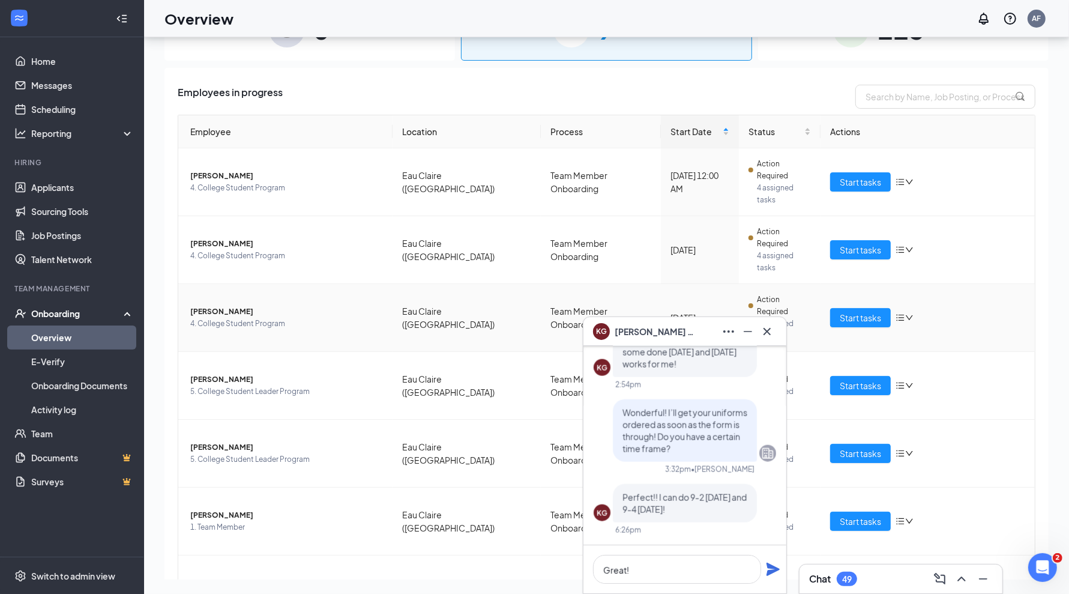
click at [200, 306] on span "[PERSON_NAME]" at bounding box center [286, 312] width 193 height 12
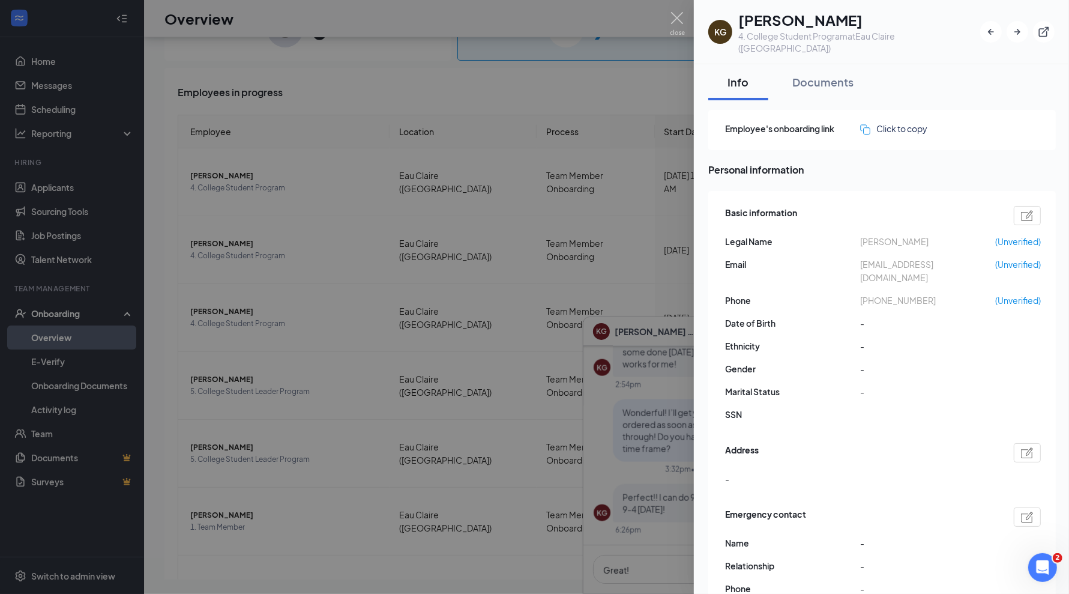
click at [908, 122] on div "Click to copy" at bounding box center [893, 128] width 67 height 13
click at [674, 17] on img at bounding box center [677, 23] width 15 height 23
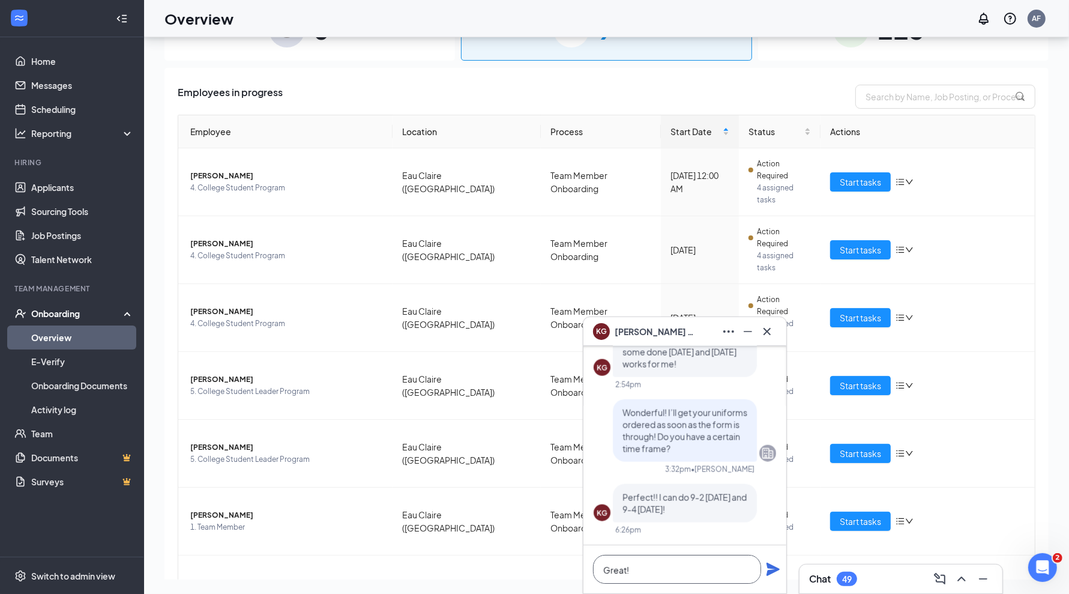
click at [659, 574] on textarea "Great!" at bounding box center [677, 569] width 168 height 29
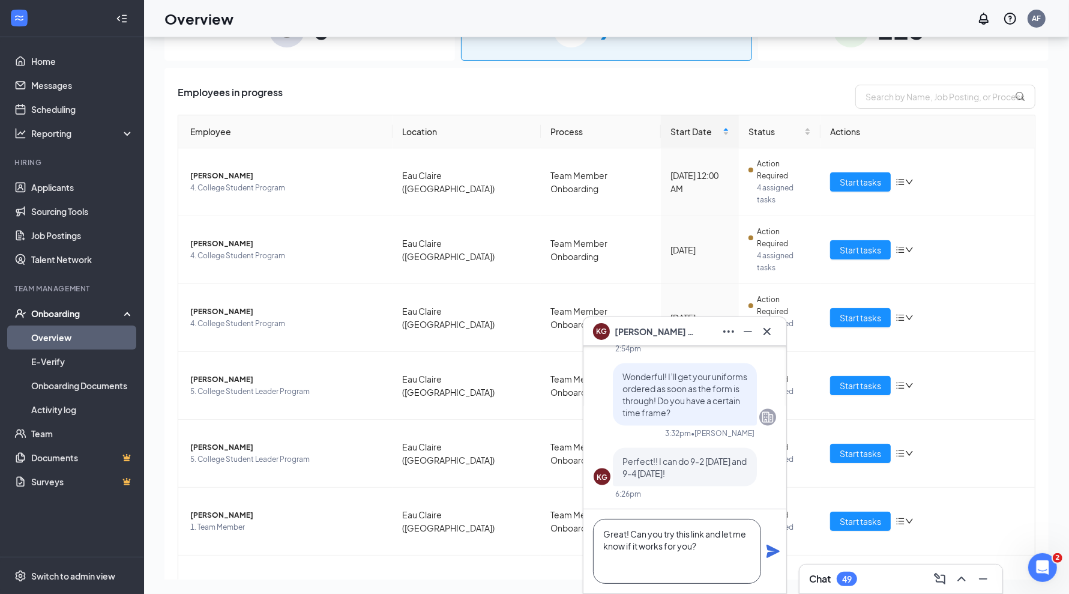
paste textarea "[URL][DOMAIN_NAME]"
type textarea "Great! Can you try this link and let me know if it works for you? [URL][DOMAIN_…"
click at [770, 553] on icon "Plane" at bounding box center [773, 551] width 13 height 13
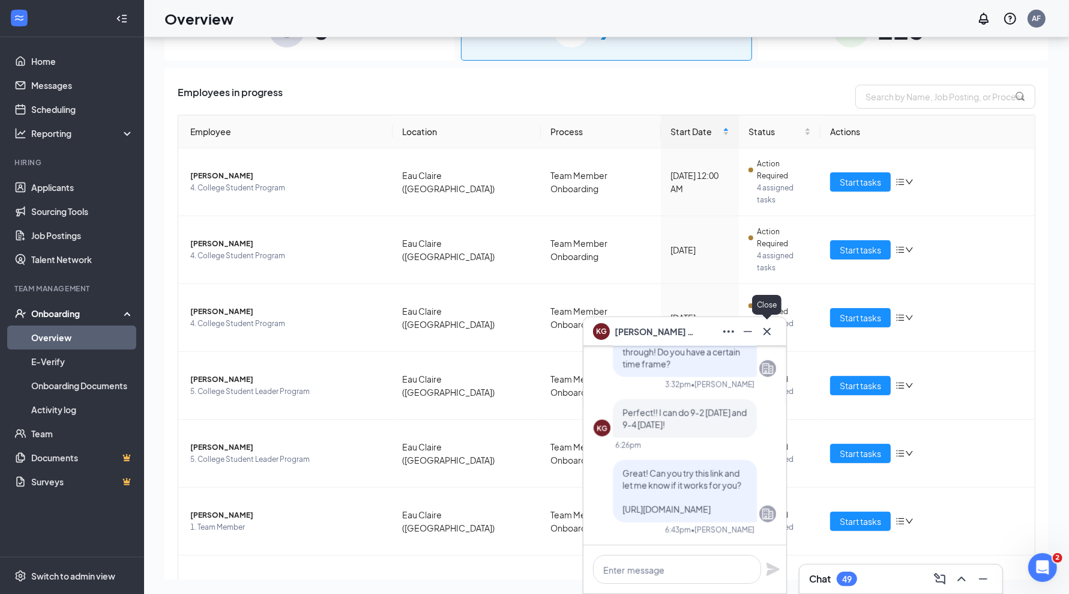
click at [775, 327] on icon "Cross" at bounding box center [767, 331] width 14 height 14
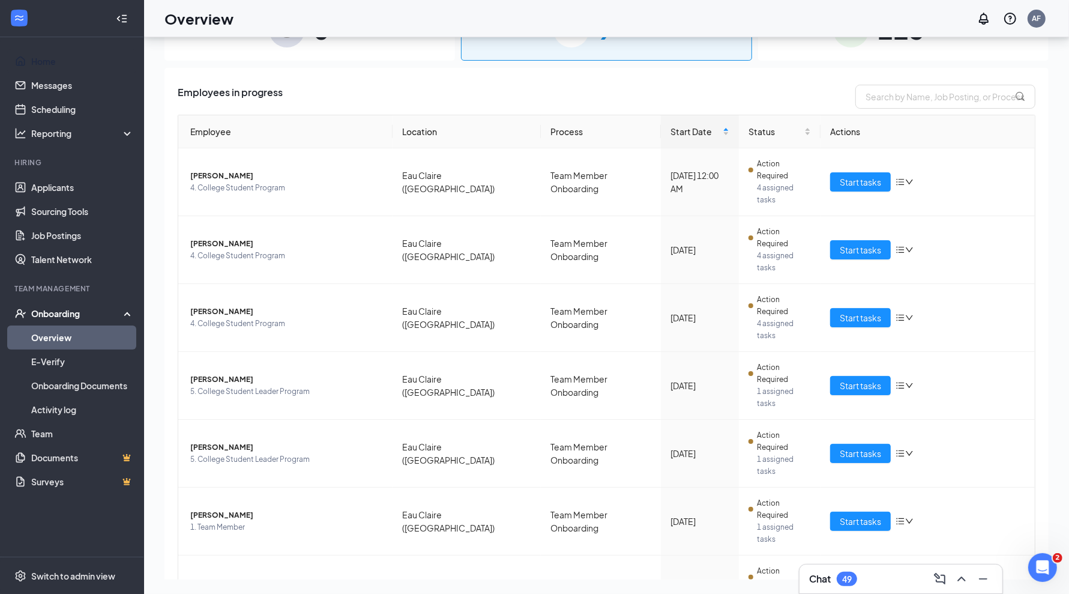
click at [42, 63] on link "Home" at bounding box center [82, 61] width 103 height 24
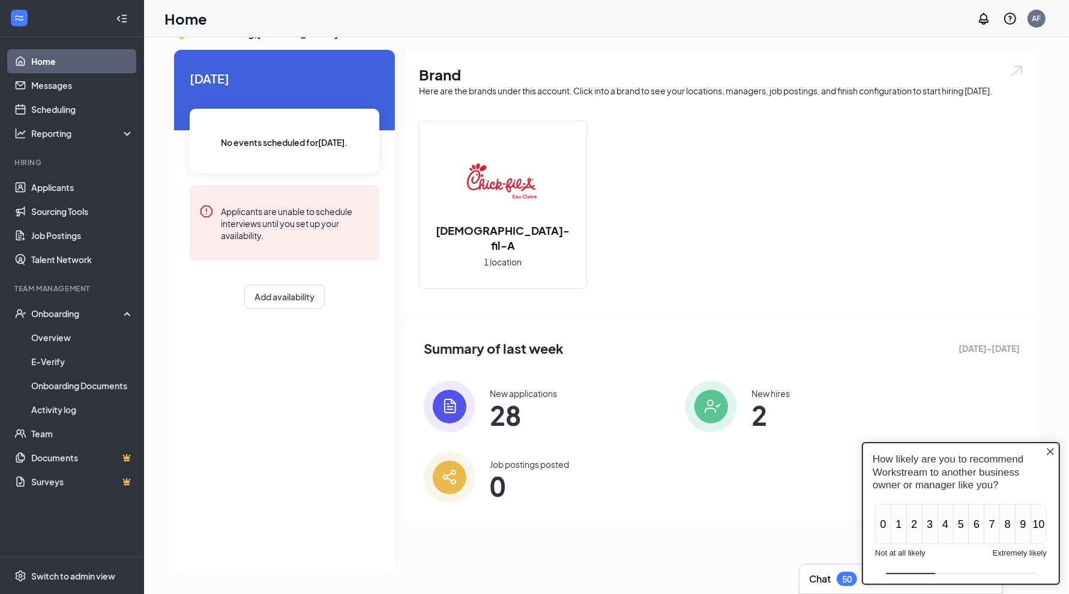
click at [1051, 450] on icon "Close button" at bounding box center [1050, 452] width 10 height 10
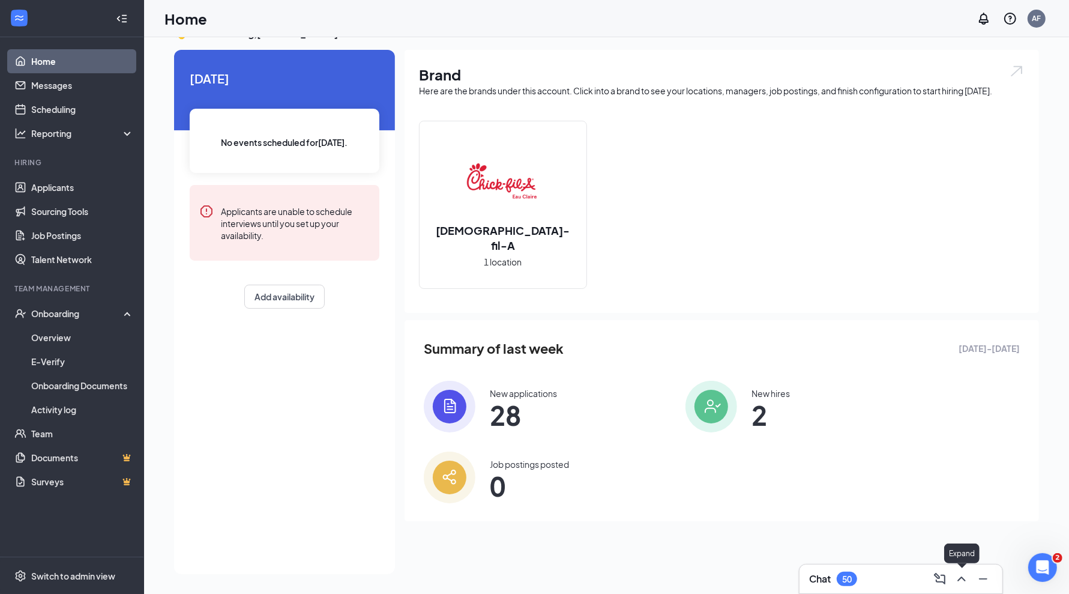
click at [953, 582] on button at bounding box center [961, 578] width 19 height 19
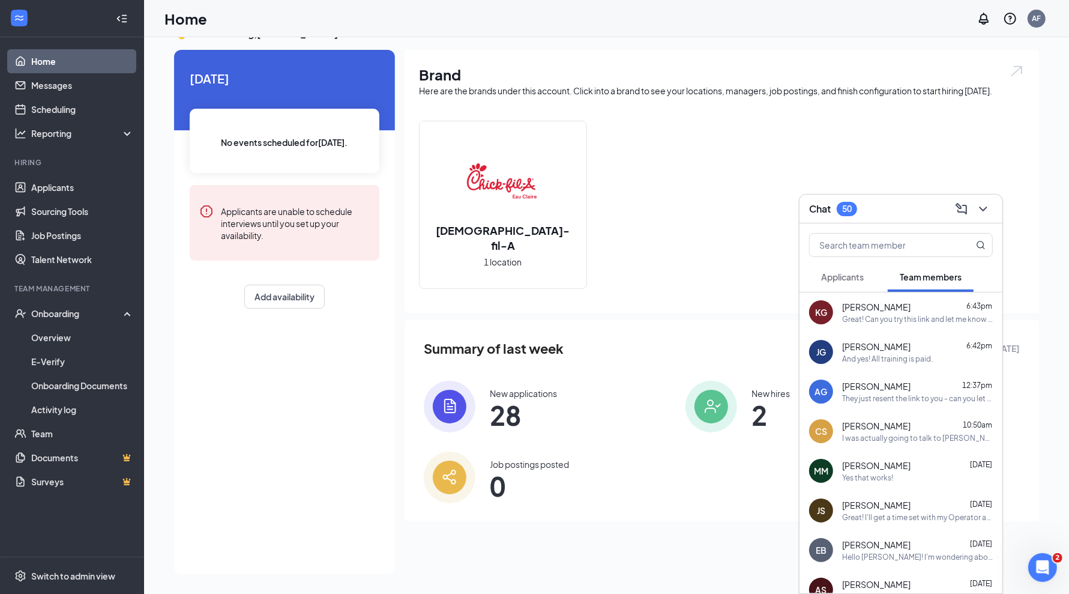
click at [860, 277] on span "Applicants" at bounding box center [842, 276] width 43 height 11
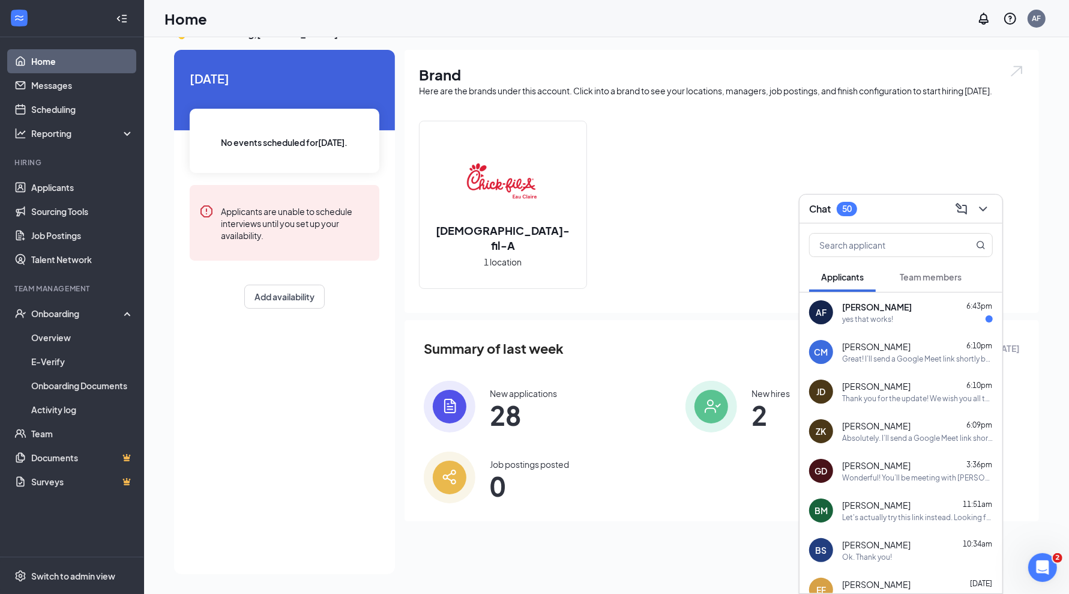
click at [883, 312] on div "[PERSON_NAME] 6:43pm yes that works!" at bounding box center [917, 312] width 151 height 23
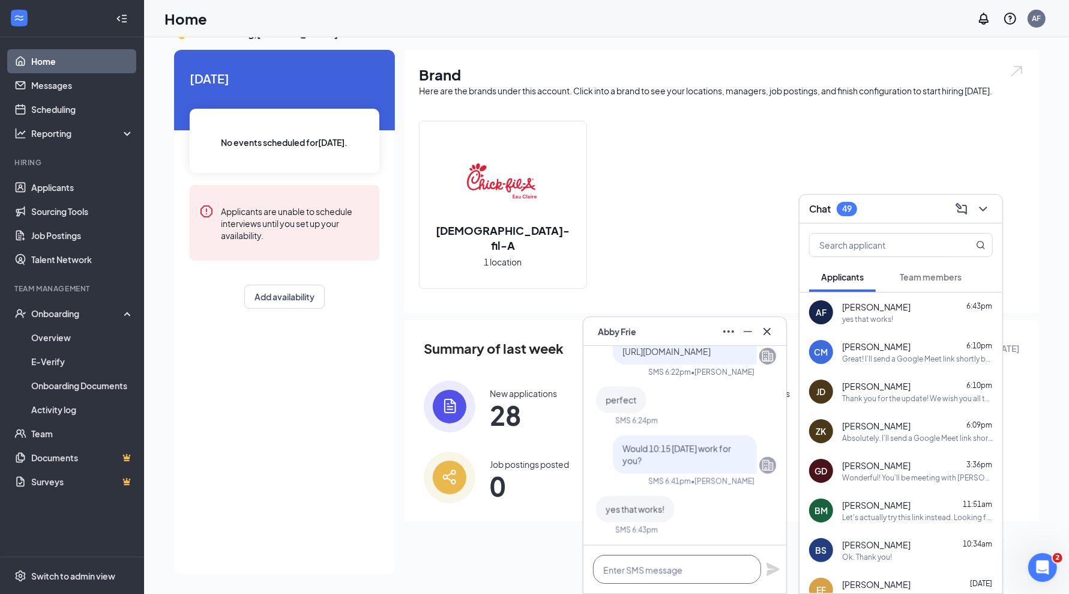
click at [644, 573] on textarea at bounding box center [677, 569] width 168 height 29
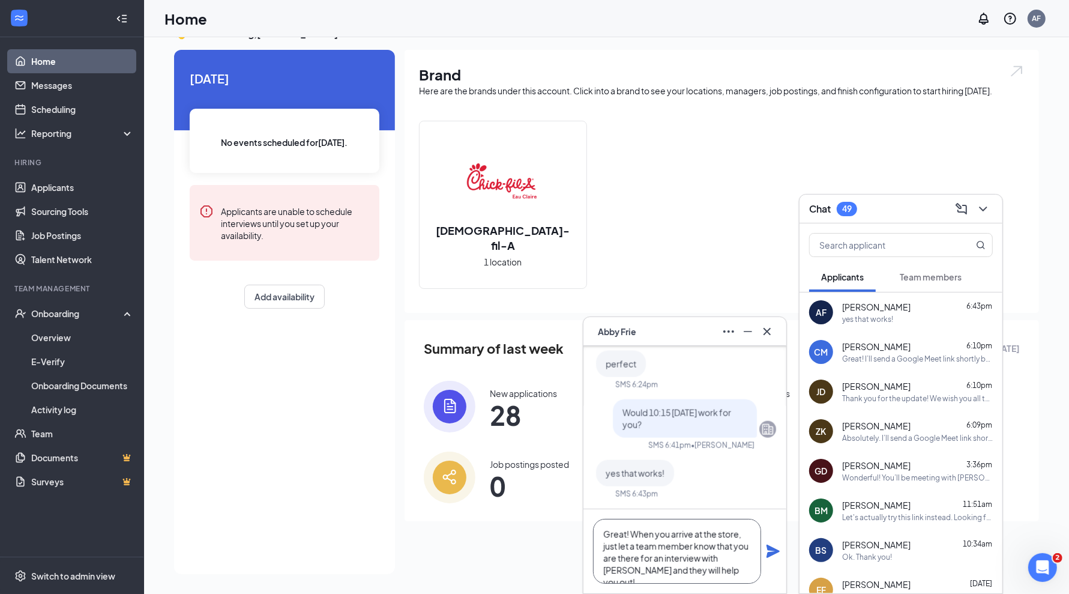
type textarea "Great! When you arrive at the store, just let a team member know that you are t…"
click at [772, 549] on icon "Plane" at bounding box center [773, 551] width 13 height 13
